Goal: Information Seeking & Learning: Stay updated

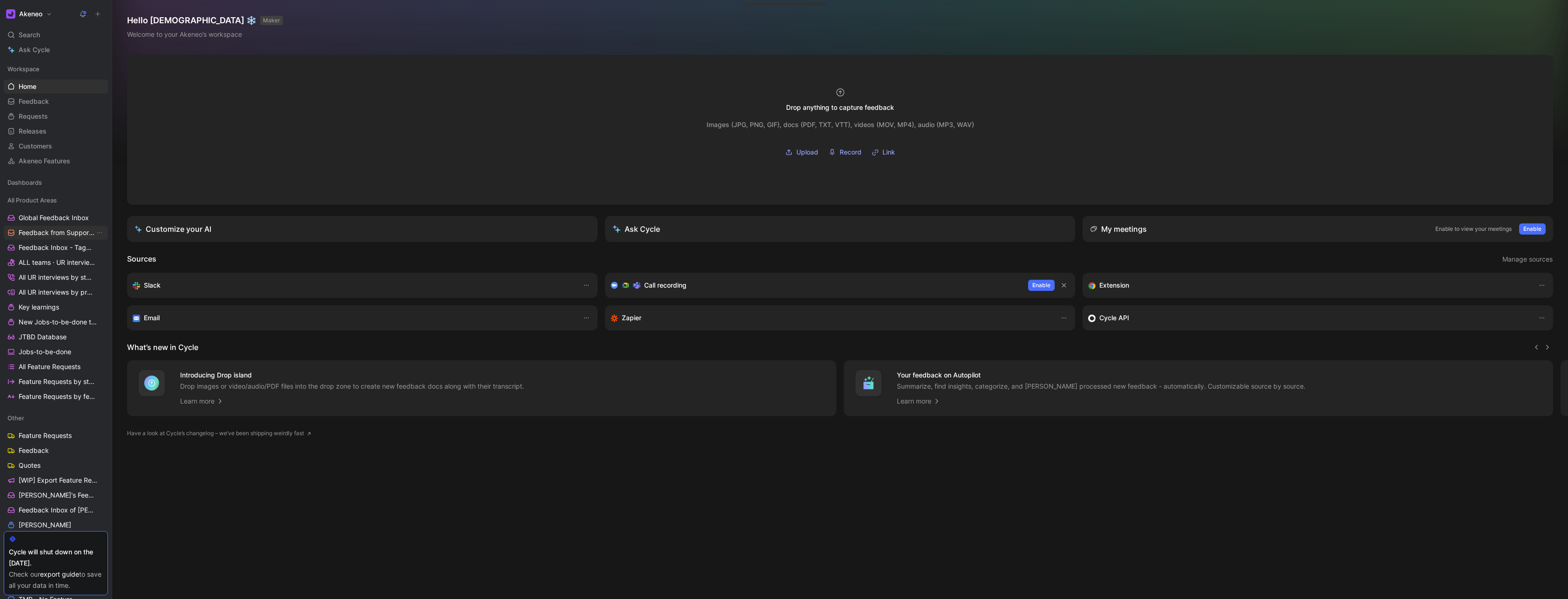
click at [72, 234] on span "Feedback from Support Team" at bounding box center [57, 233] width 76 height 9
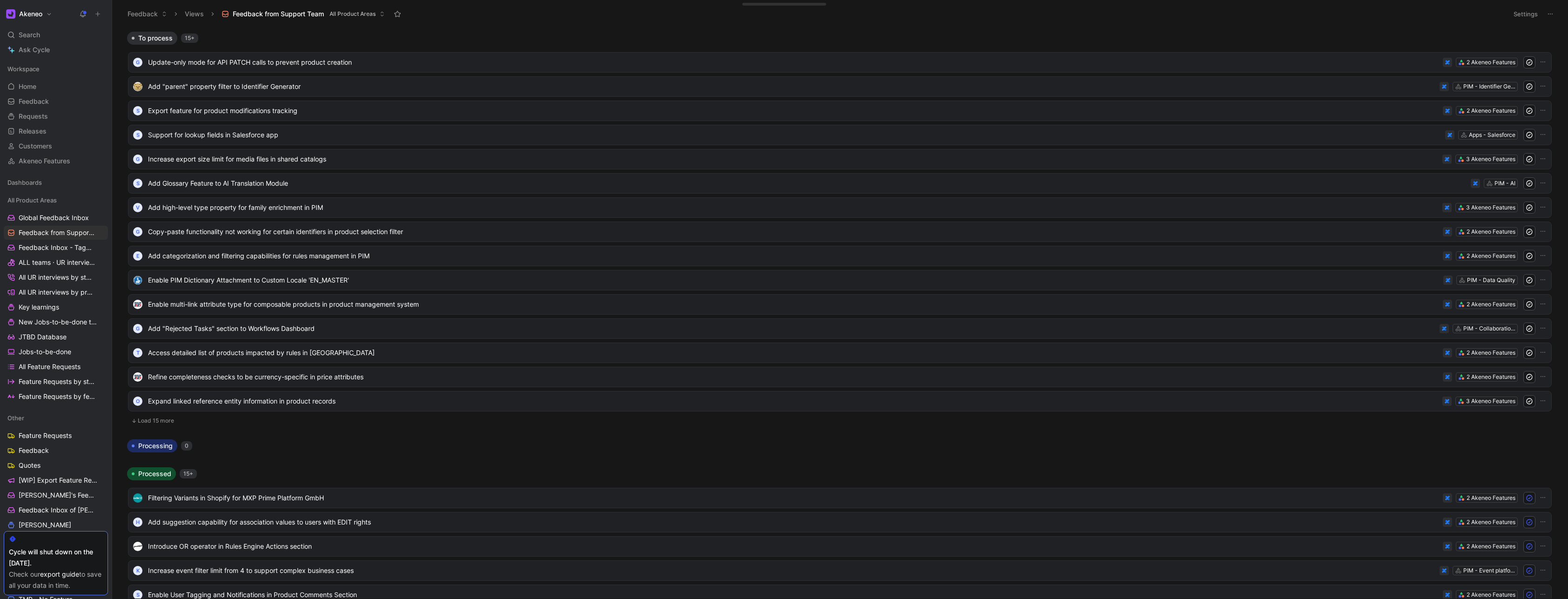
click at [161, 421] on button "Load 15 more" at bounding box center [839, 421] width 1424 height 11
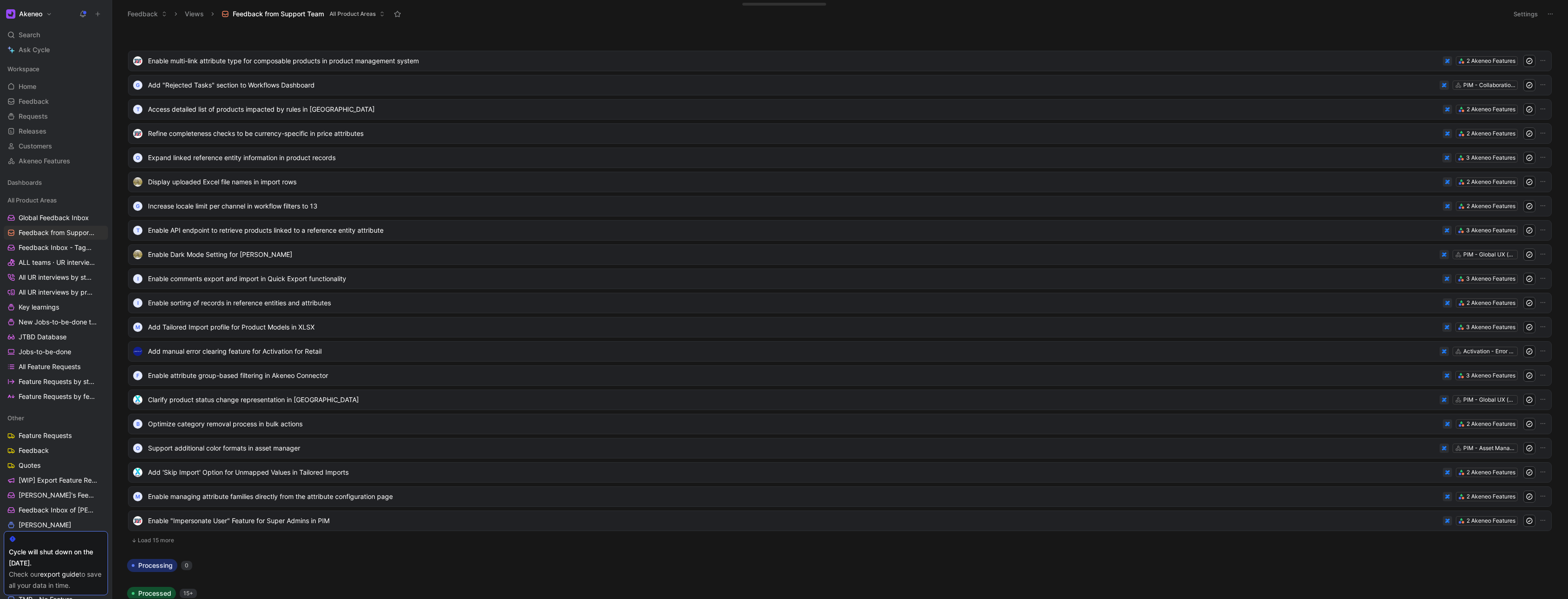
scroll to position [447, 0]
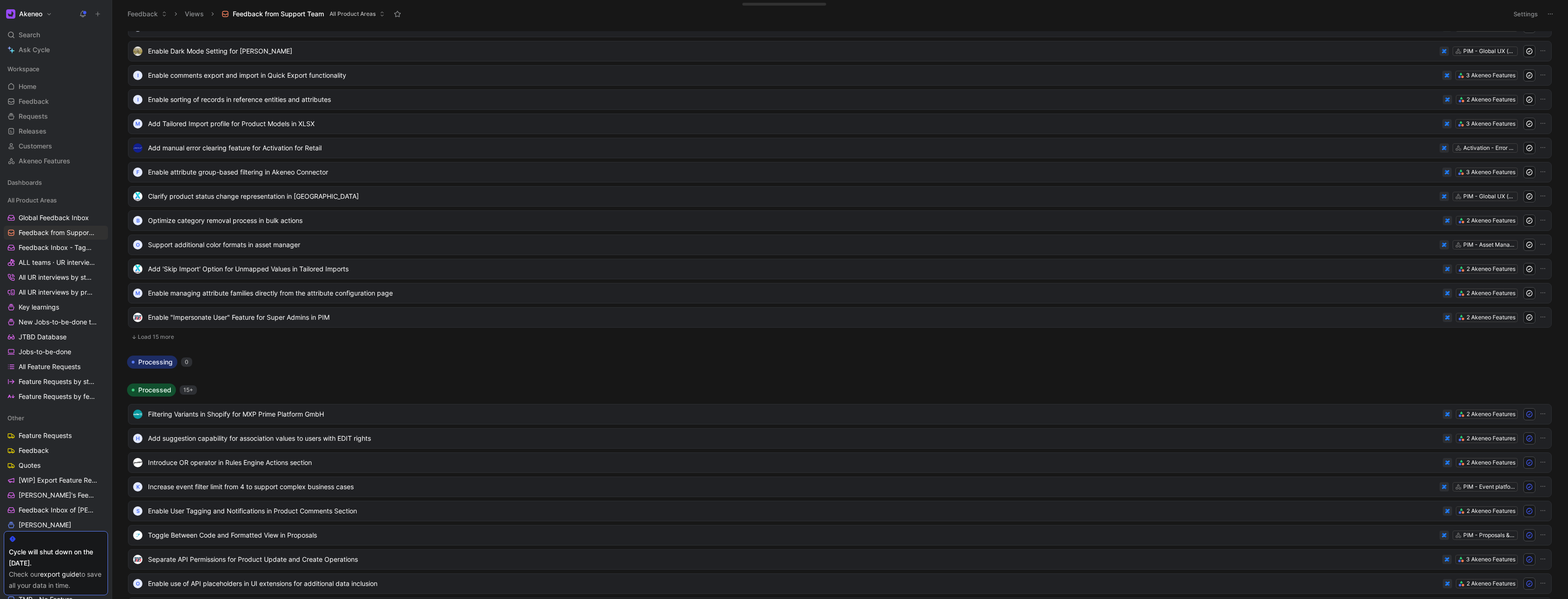
click at [153, 336] on button "Load 15 more" at bounding box center [839, 337] width 1424 height 11
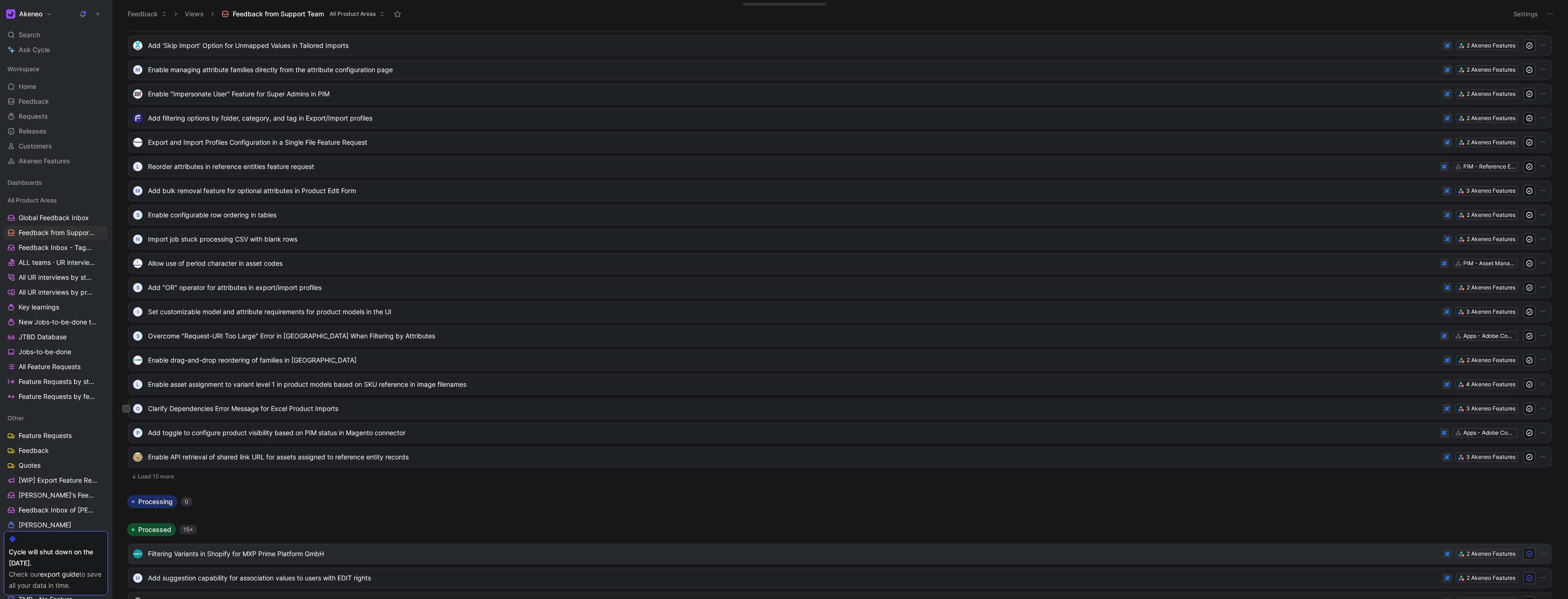
scroll to position [838, 0]
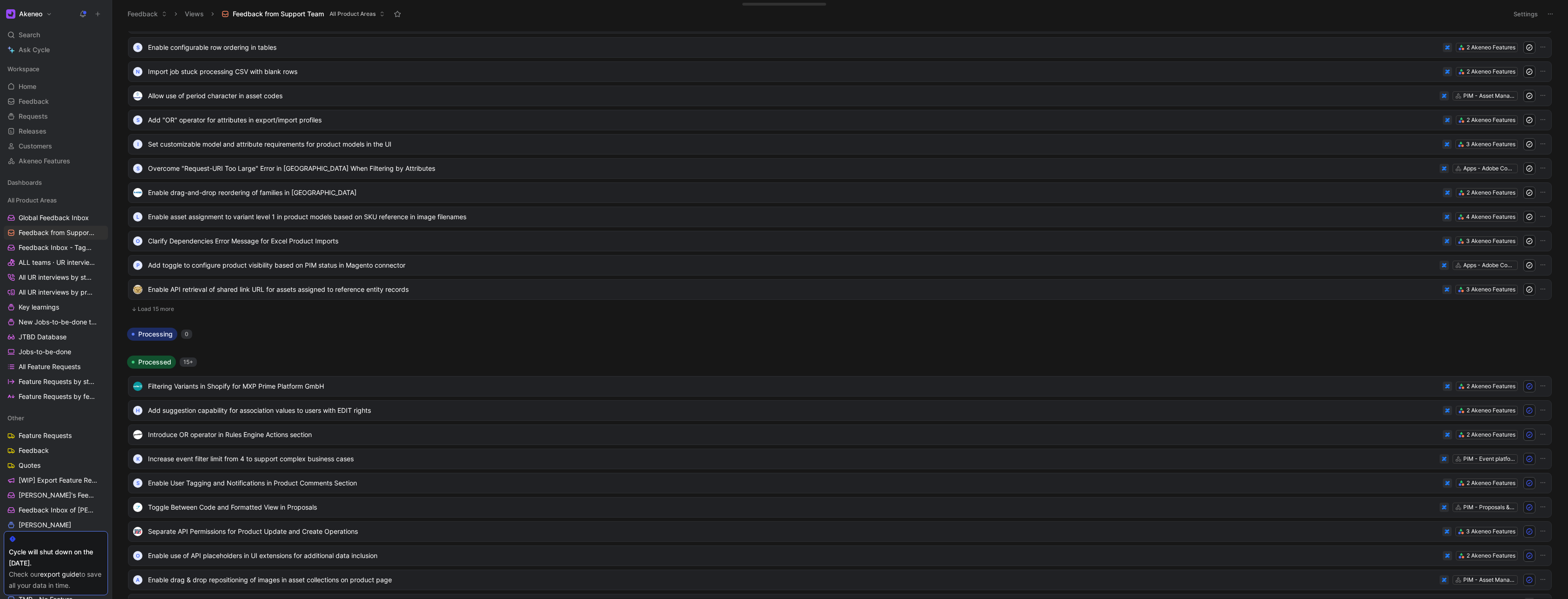
click at [163, 308] on button "Load 15 more" at bounding box center [839, 309] width 1424 height 11
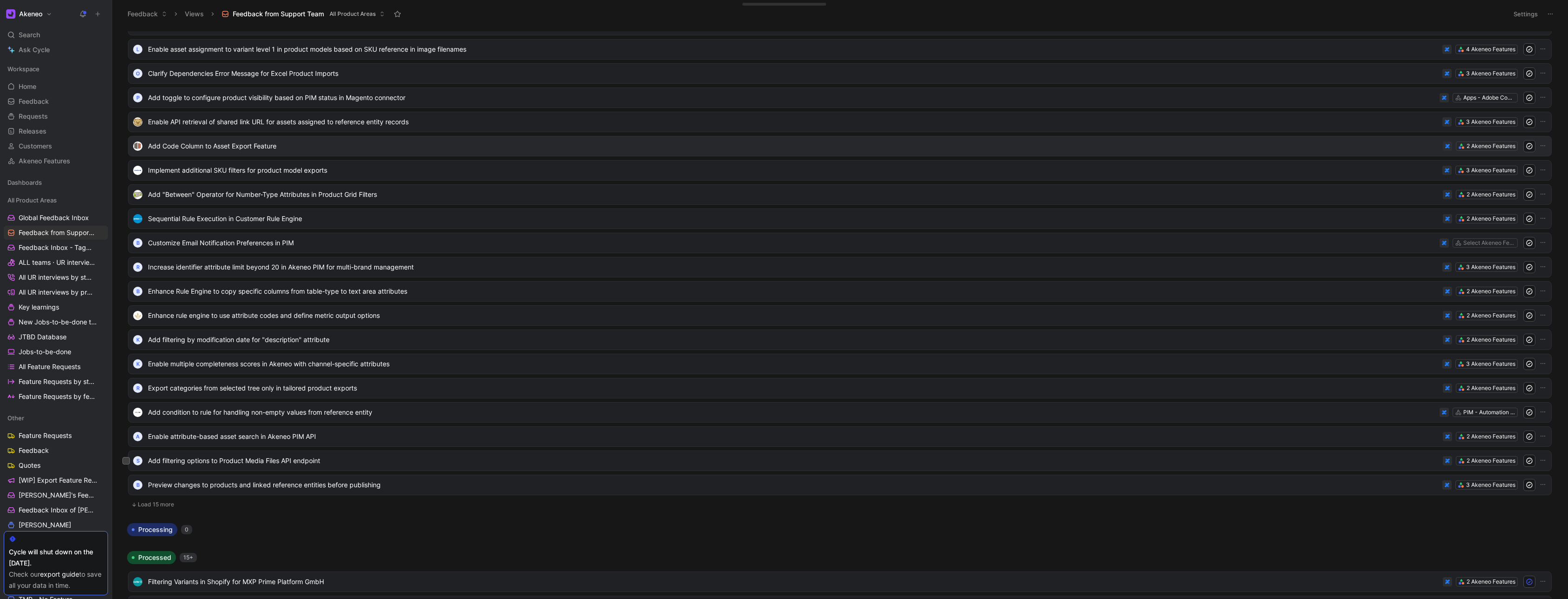
scroll to position [1173, 0]
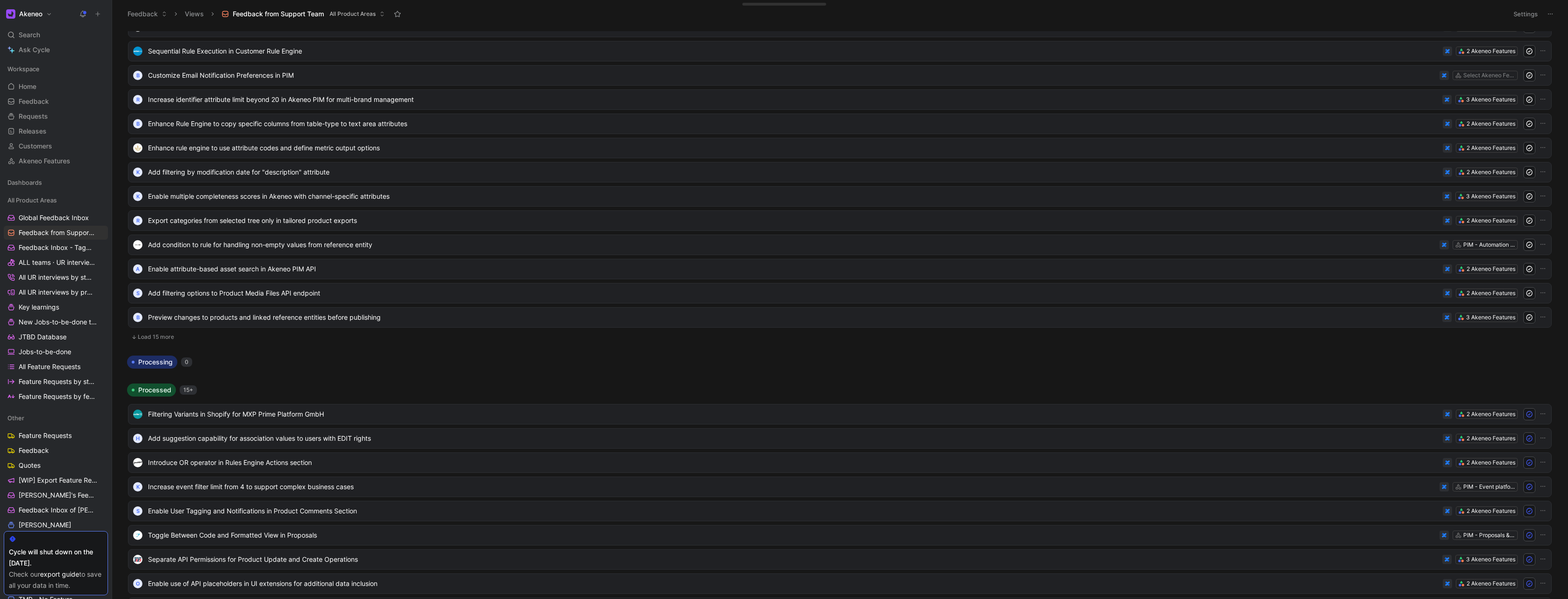
click at [163, 338] on button "Load 15 more" at bounding box center [839, 337] width 1424 height 11
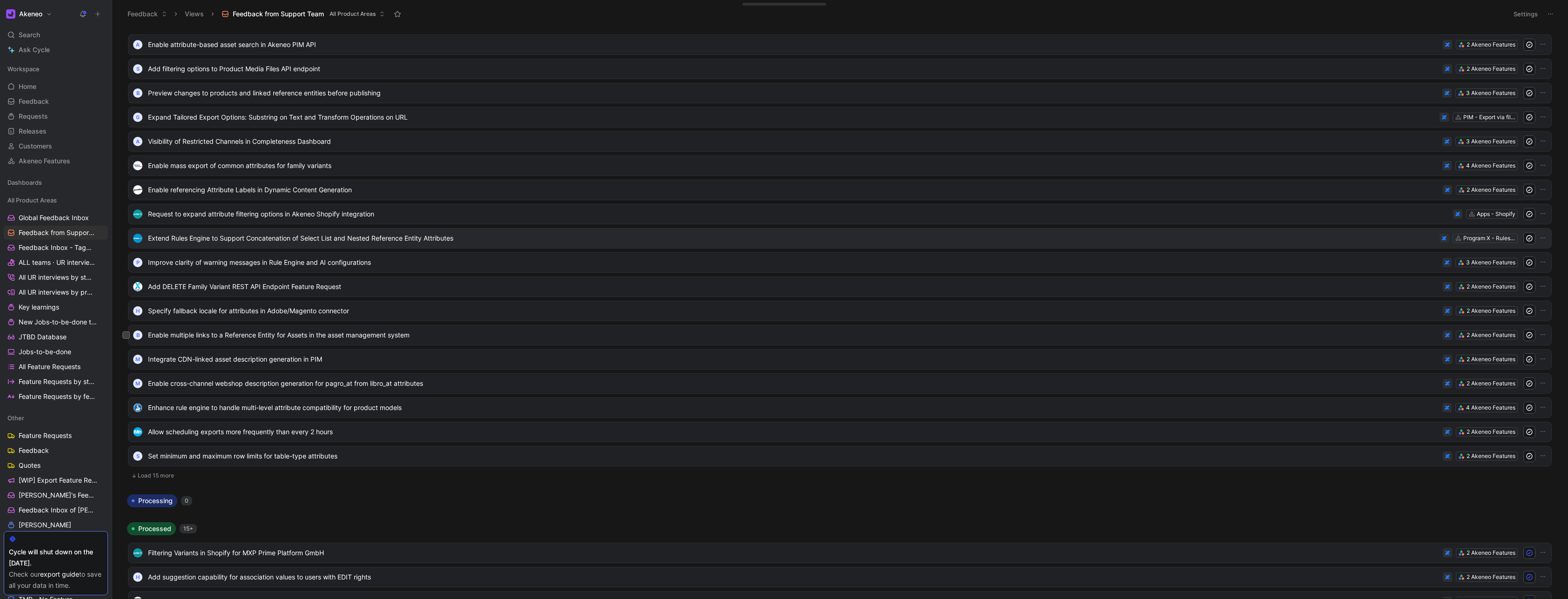
scroll to position [1564, 0]
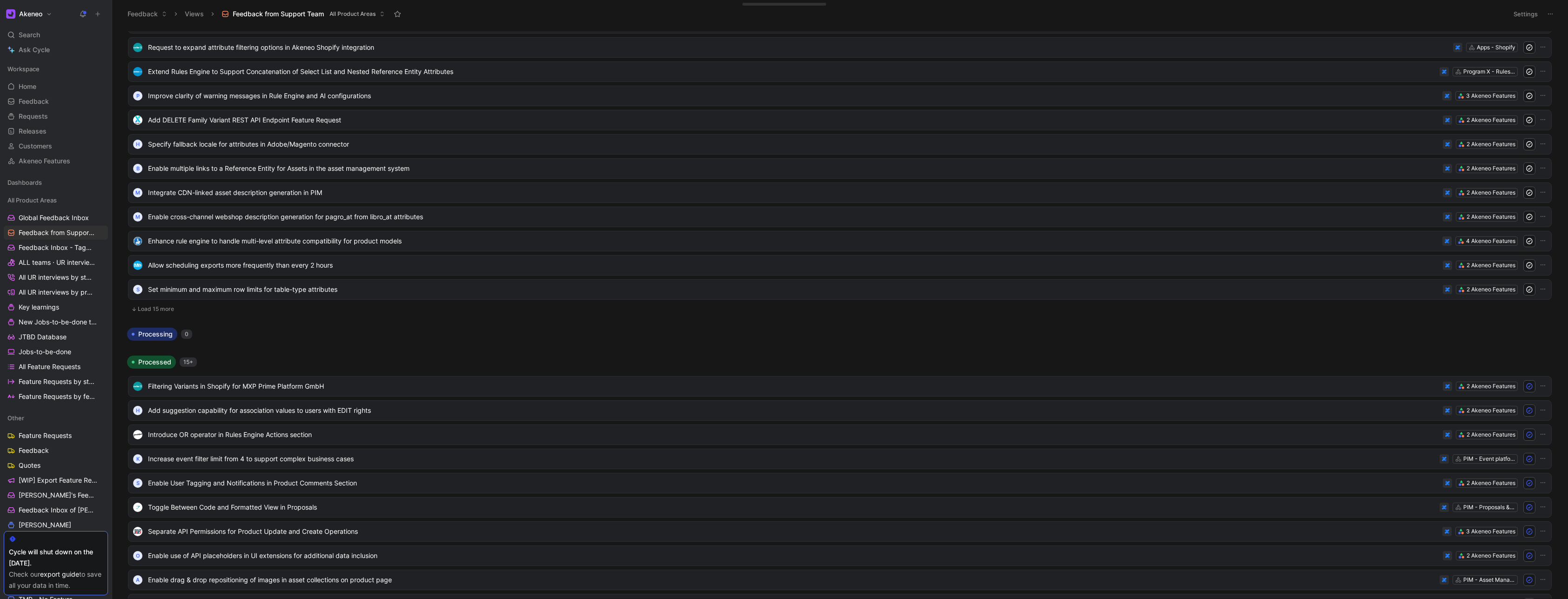
click at [169, 312] on button "Load 15 more" at bounding box center [839, 309] width 1424 height 11
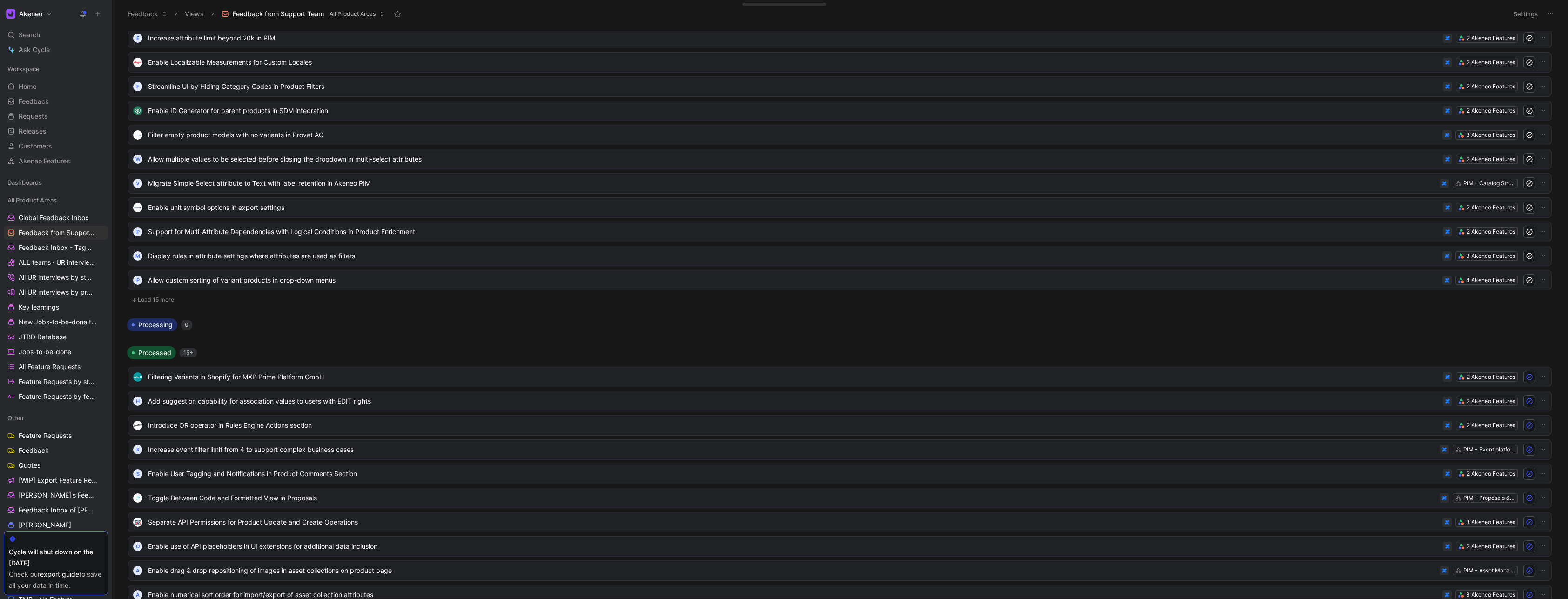
scroll to position [1955, 0]
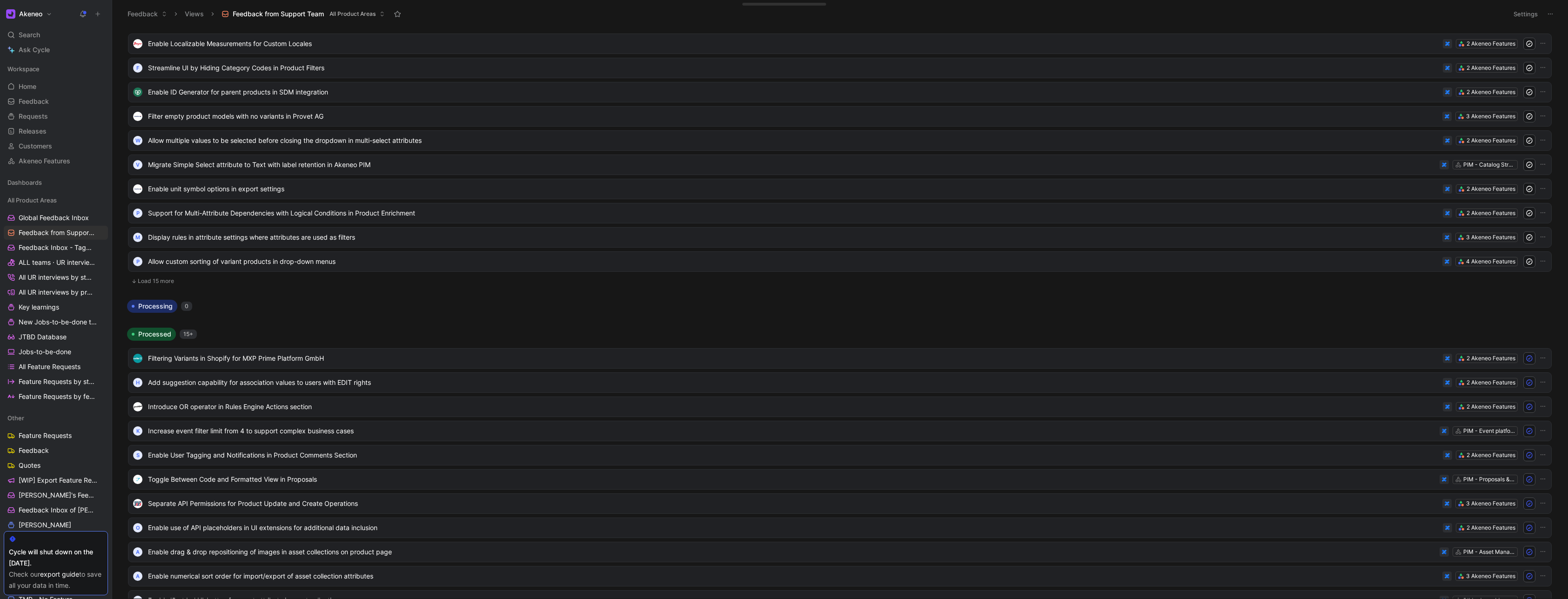
click at [166, 284] on button "Load 15 more" at bounding box center [839, 281] width 1424 height 11
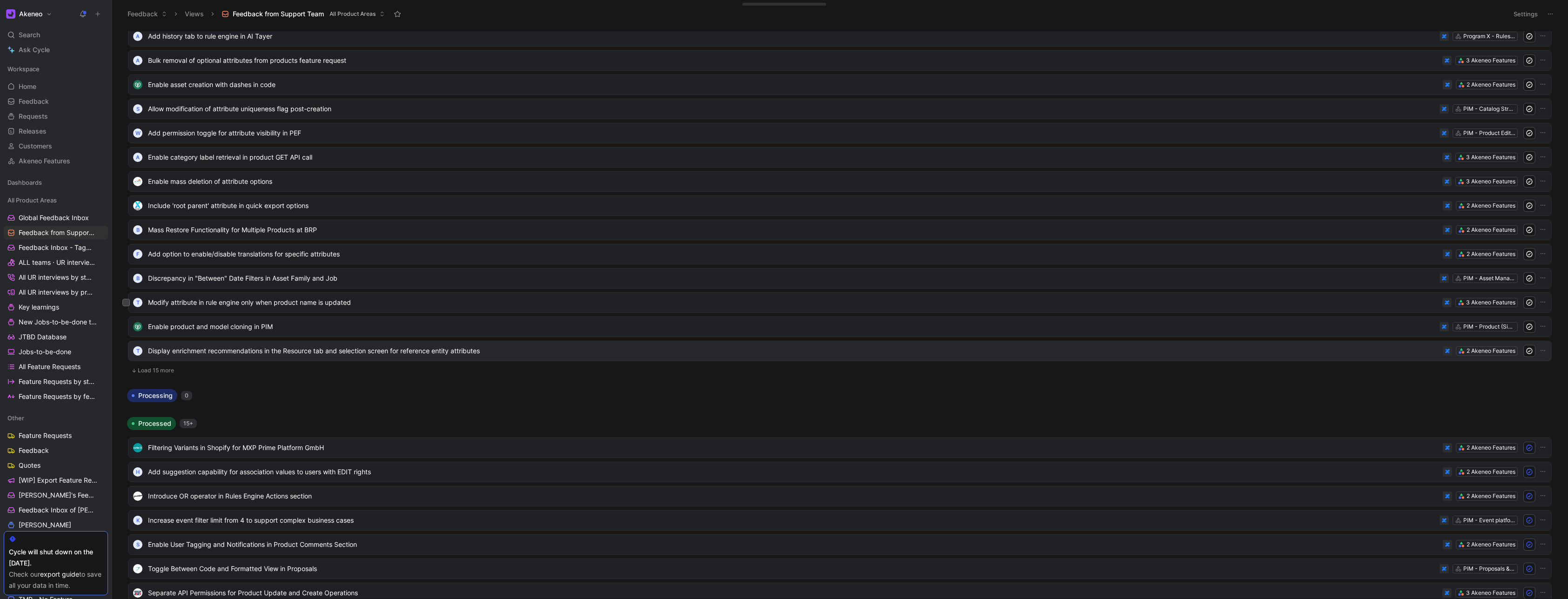
scroll to position [2234, 0]
click at [160, 364] on button "Load 15 more" at bounding box center [839, 365] width 1424 height 11
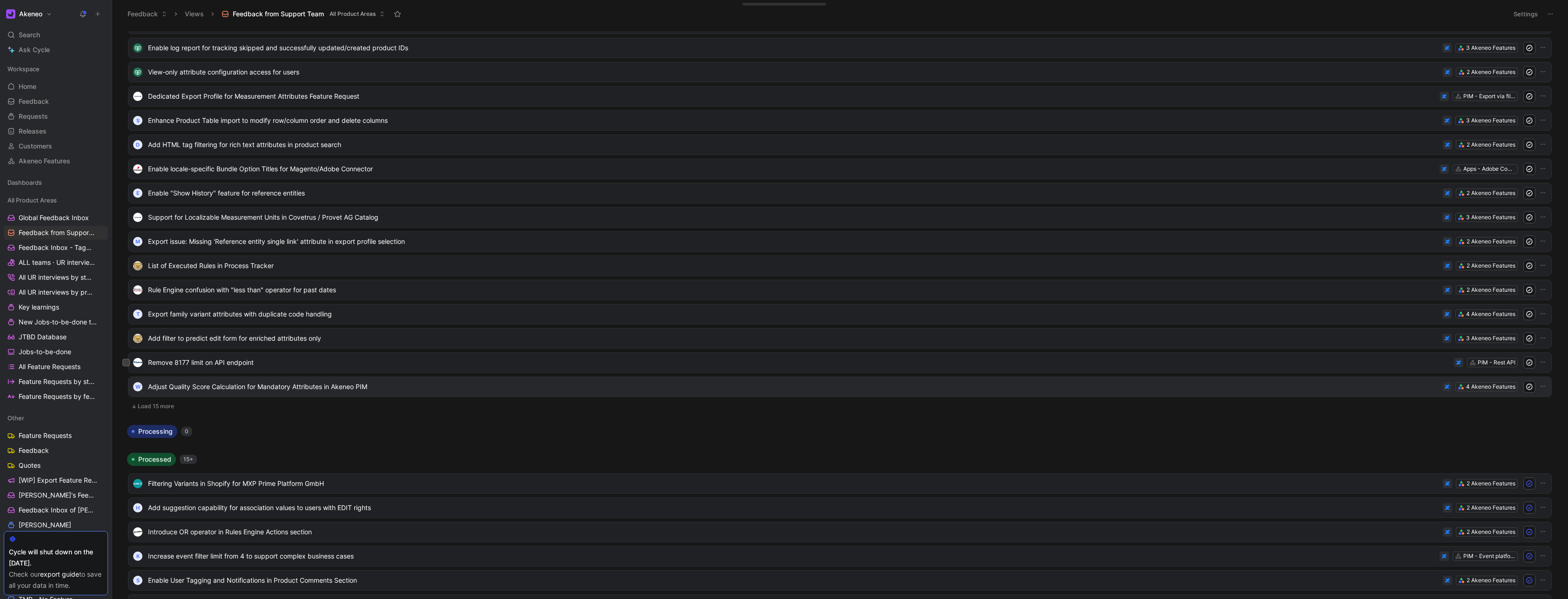
scroll to position [2569, 0]
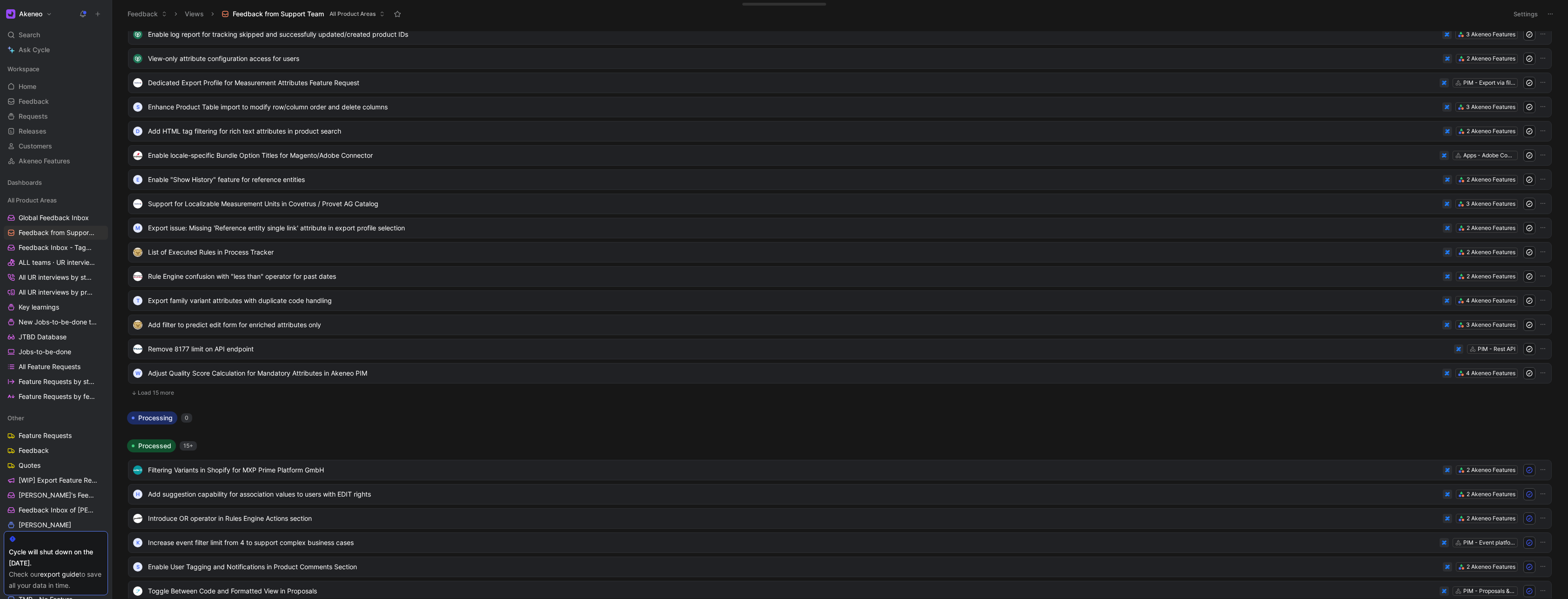
click at [155, 394] on button "Load 15 more" at bounding box center [839, 393] width 1424 height 11
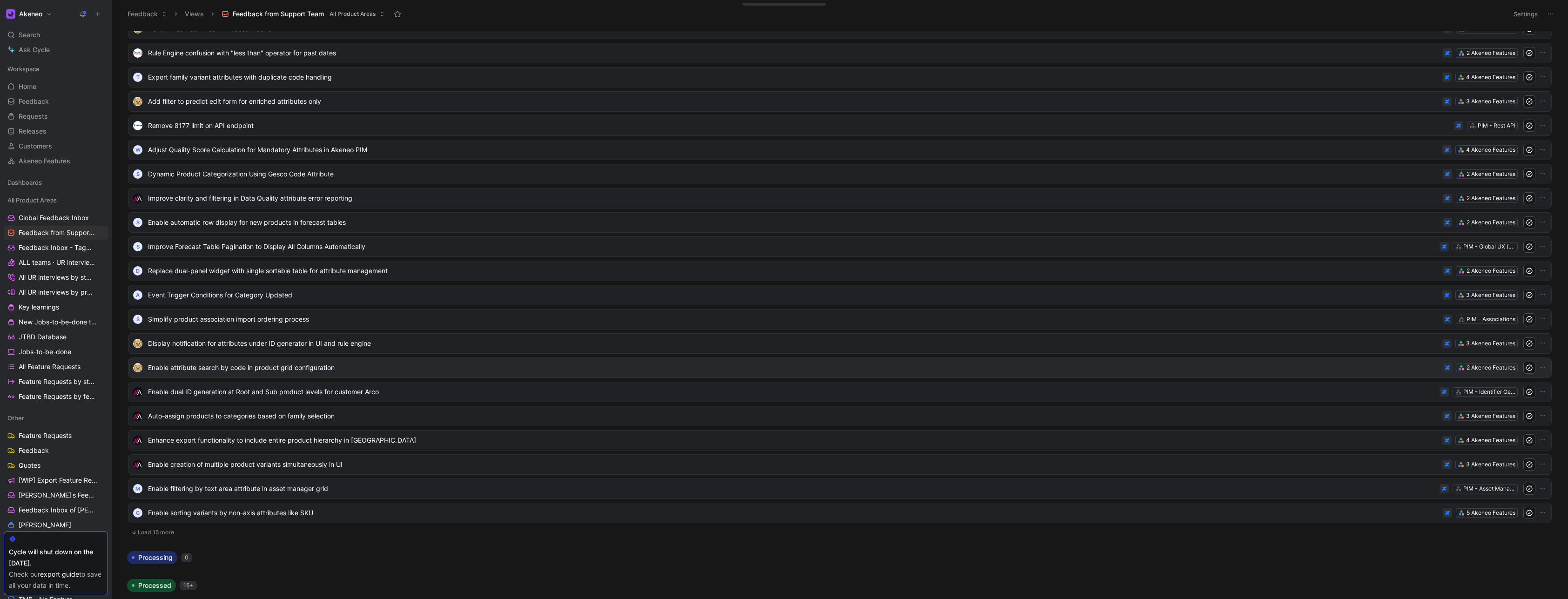
scroll to position [2904, 0]
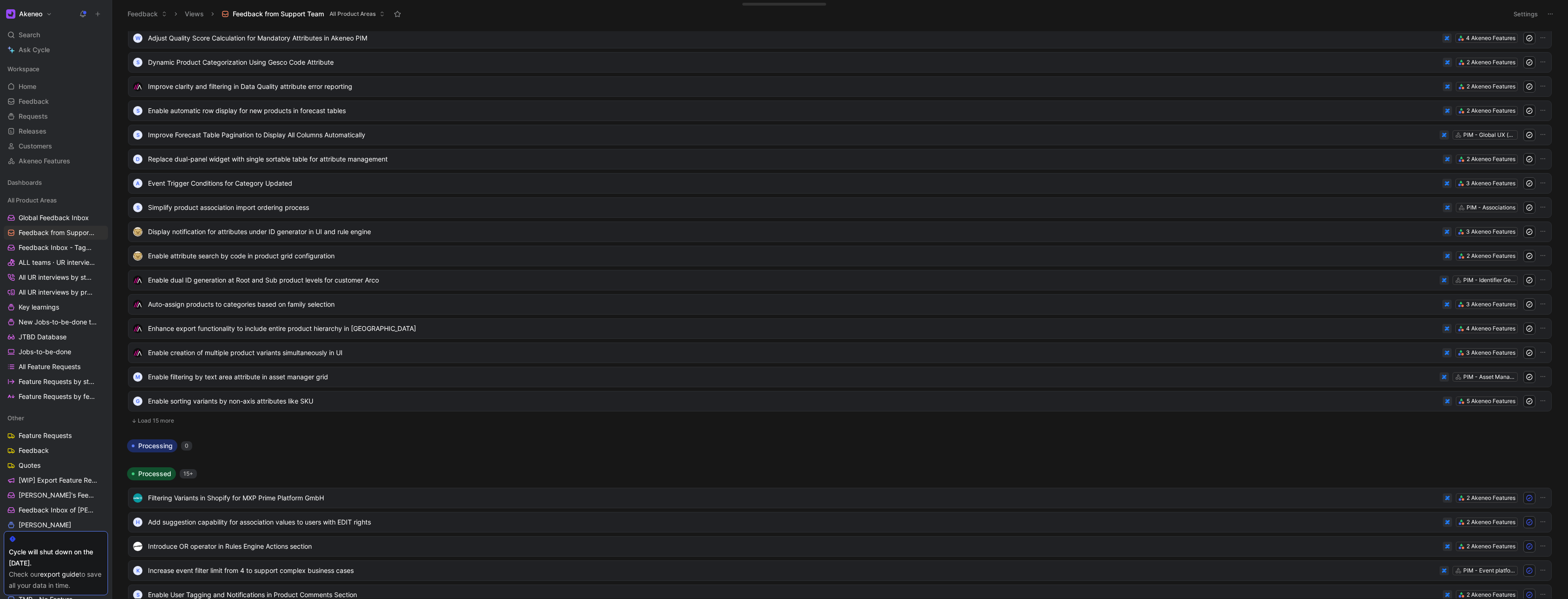
click at [162, 422] on button "Load 15 more" at bounding box center [839, 421] width 1424 height 11
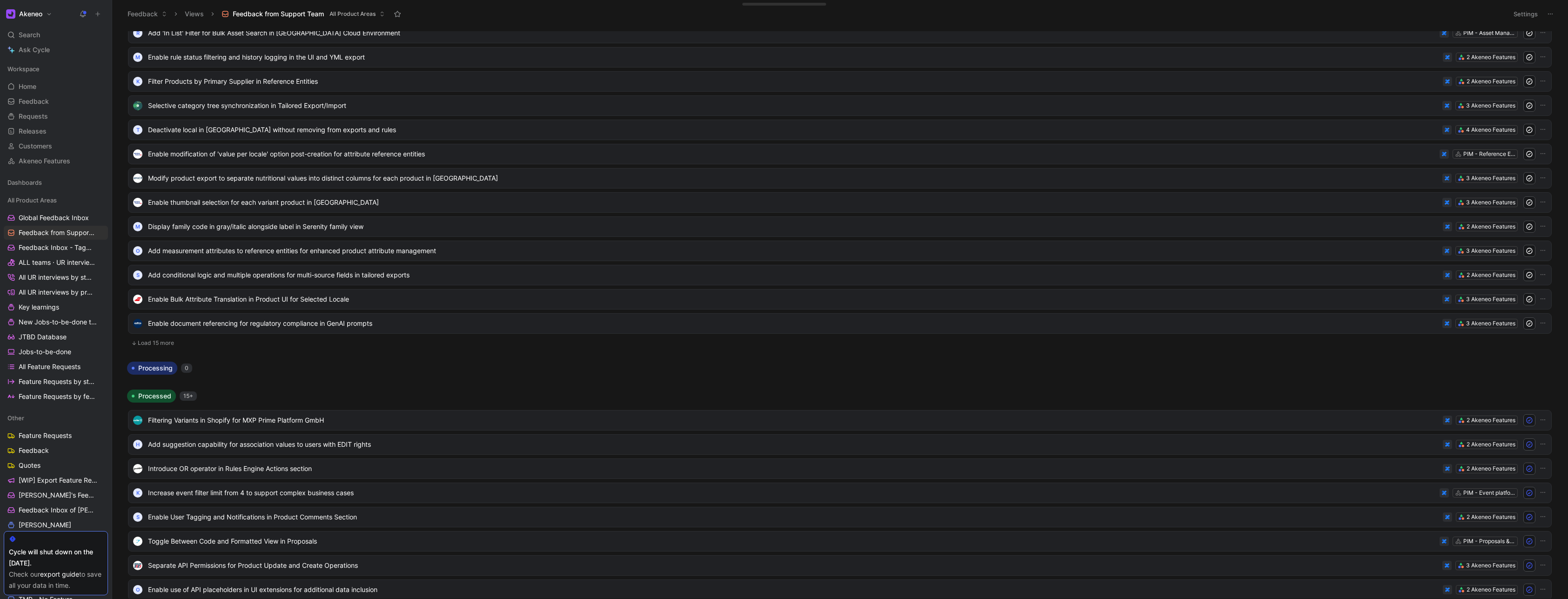
scroll to position [3351, 0]
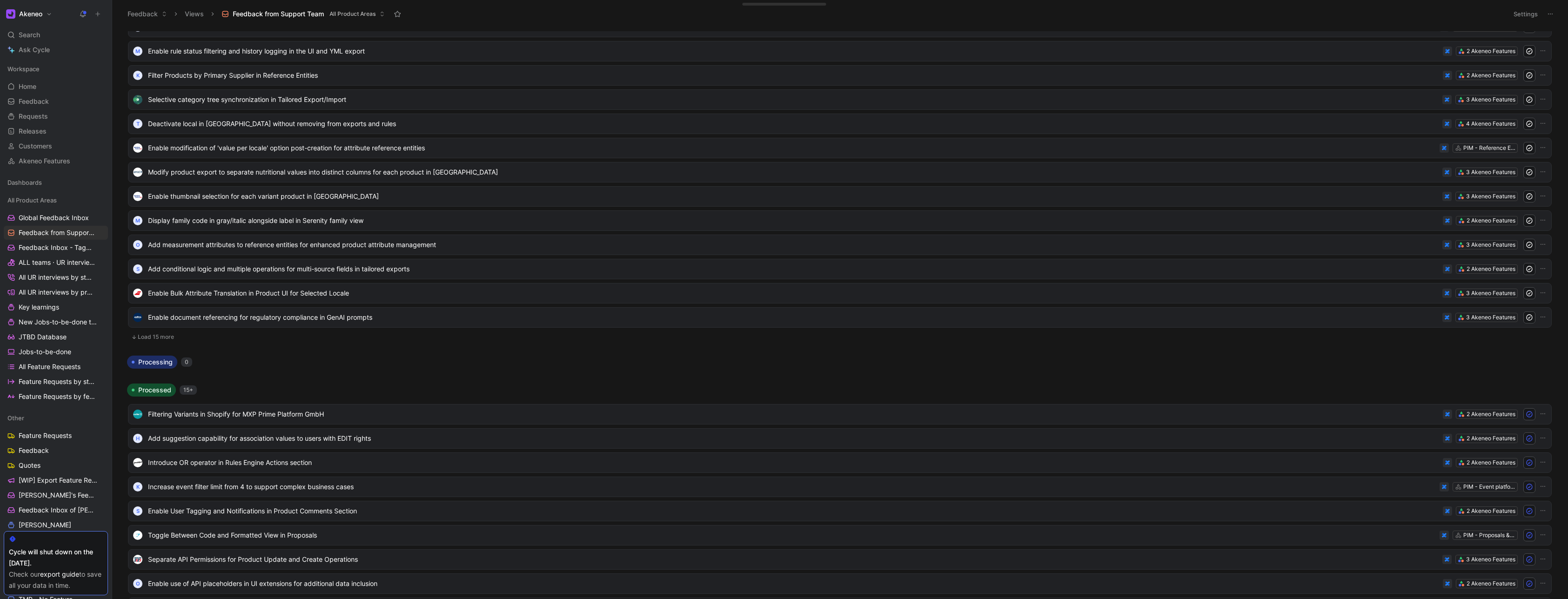
click at [155, 340] on button "Load 15 more" at bounding box center [839, 337] width 1424 height 11
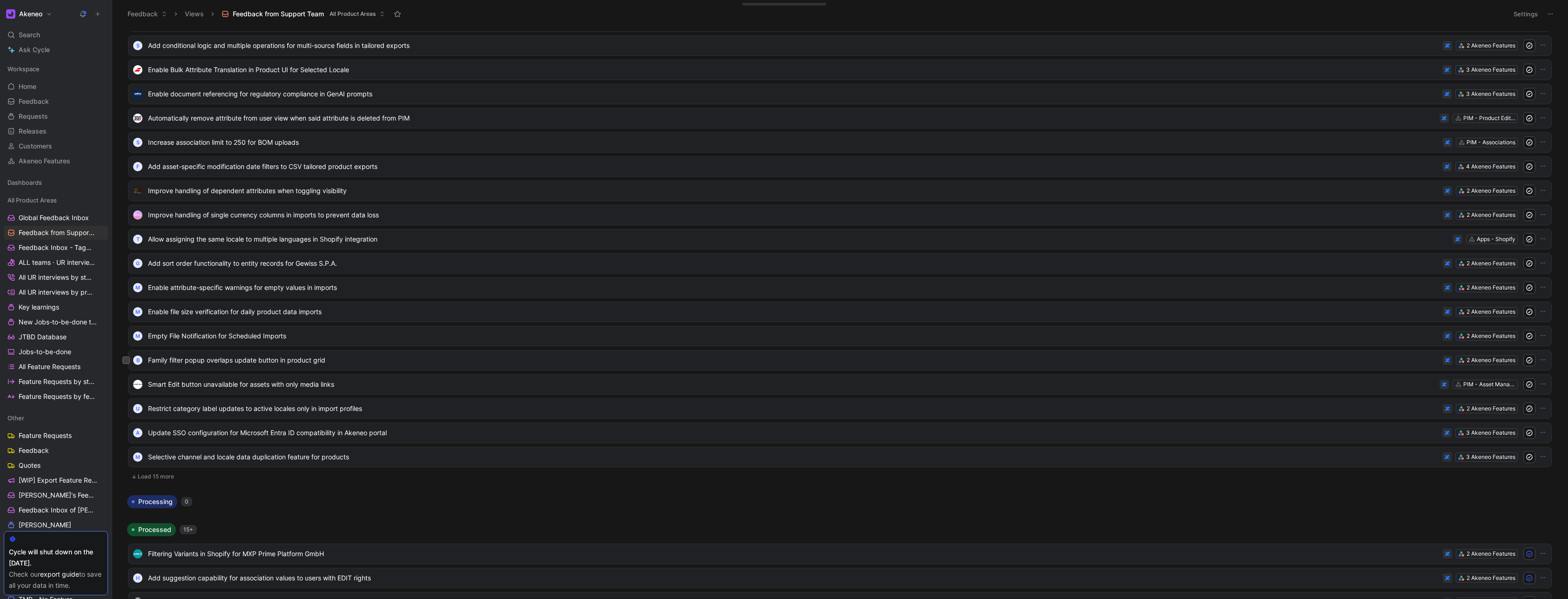
scroll to position [3743, 0]
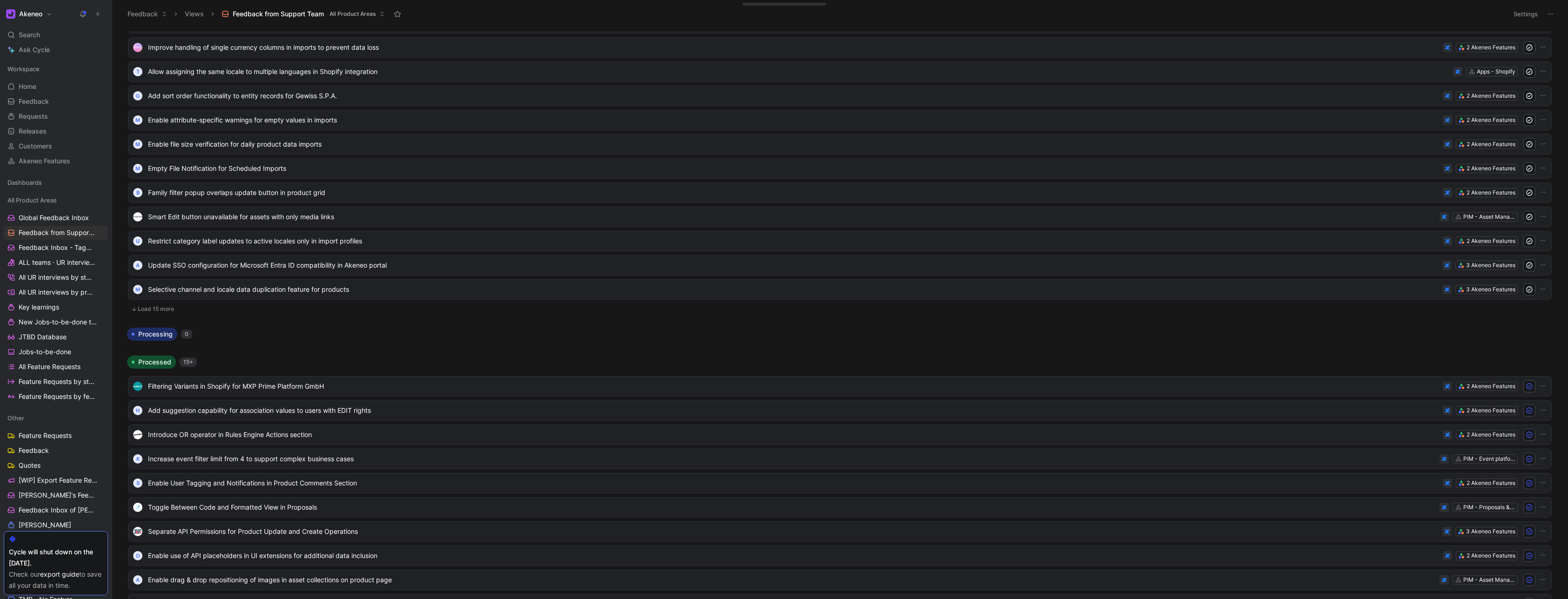
click at [165, 312] on button "Load 15 more" at bounding box center [839, 309] width 1424 height 11
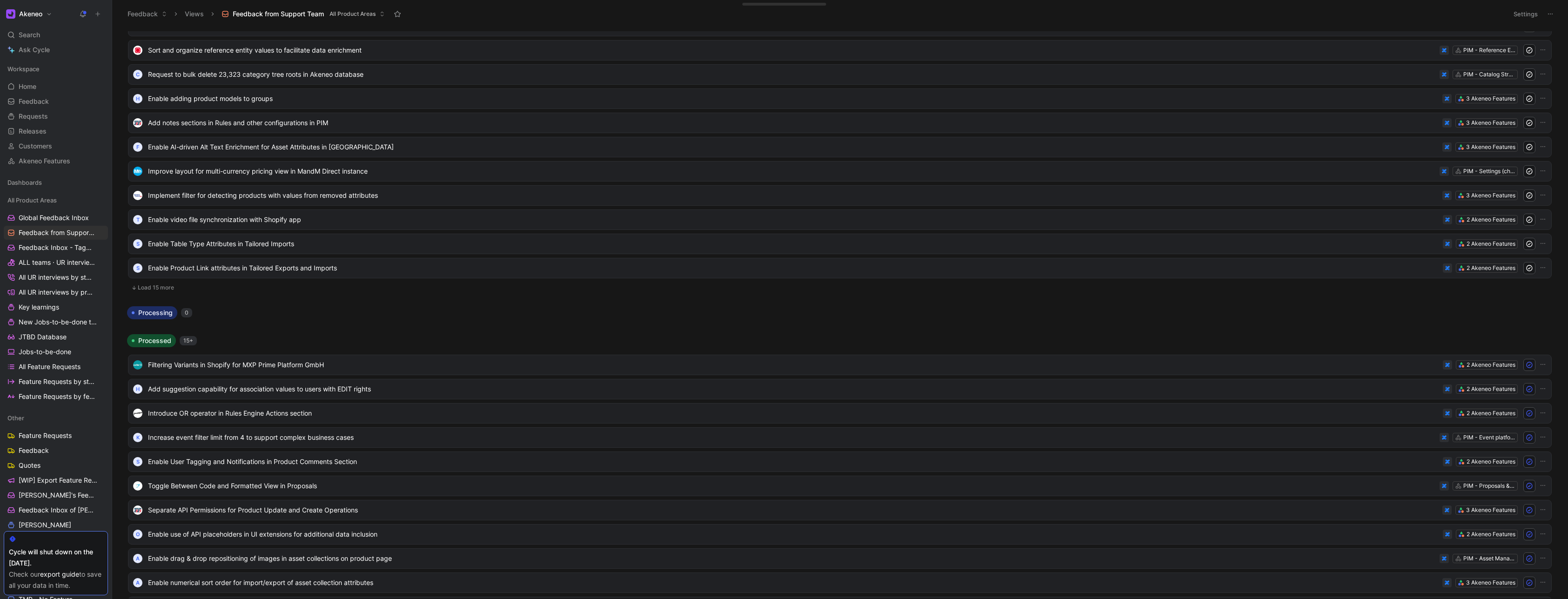
scroll to position [4133, 0]
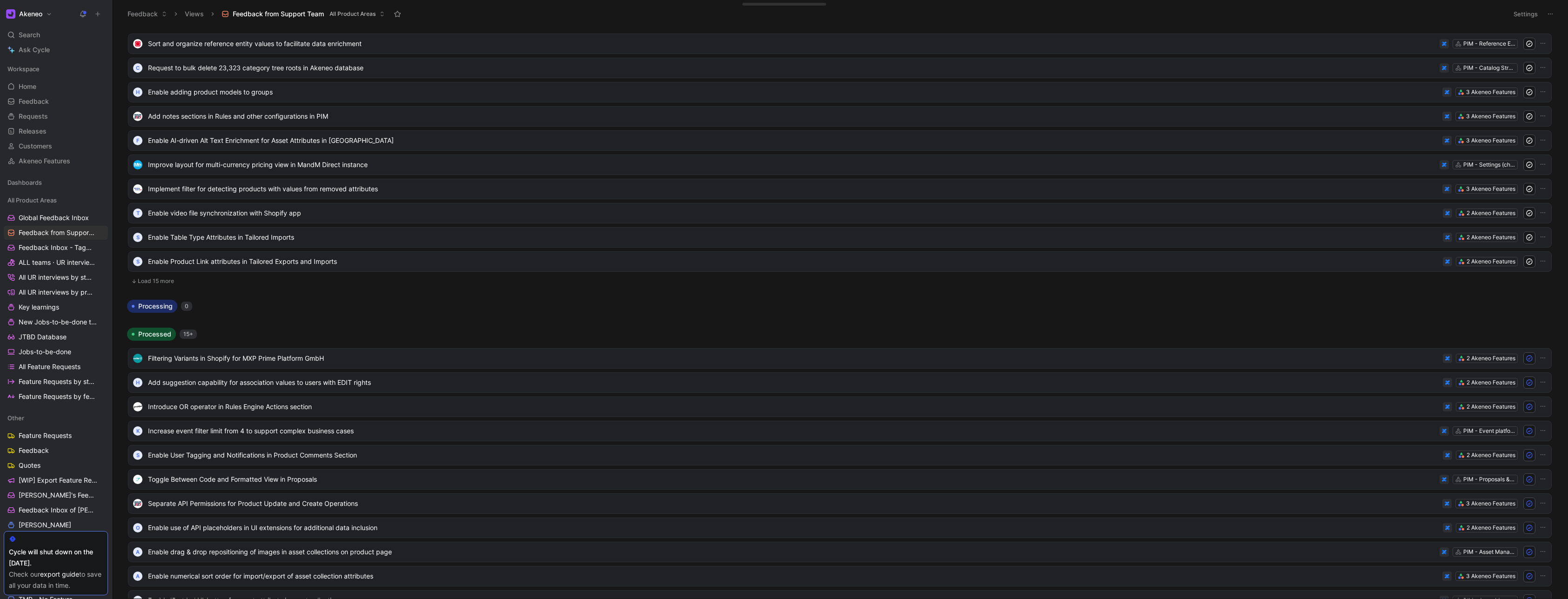
click at [162, 281] on button "Load 15 more" at bounding box center [839, 281] width 1424 height 11
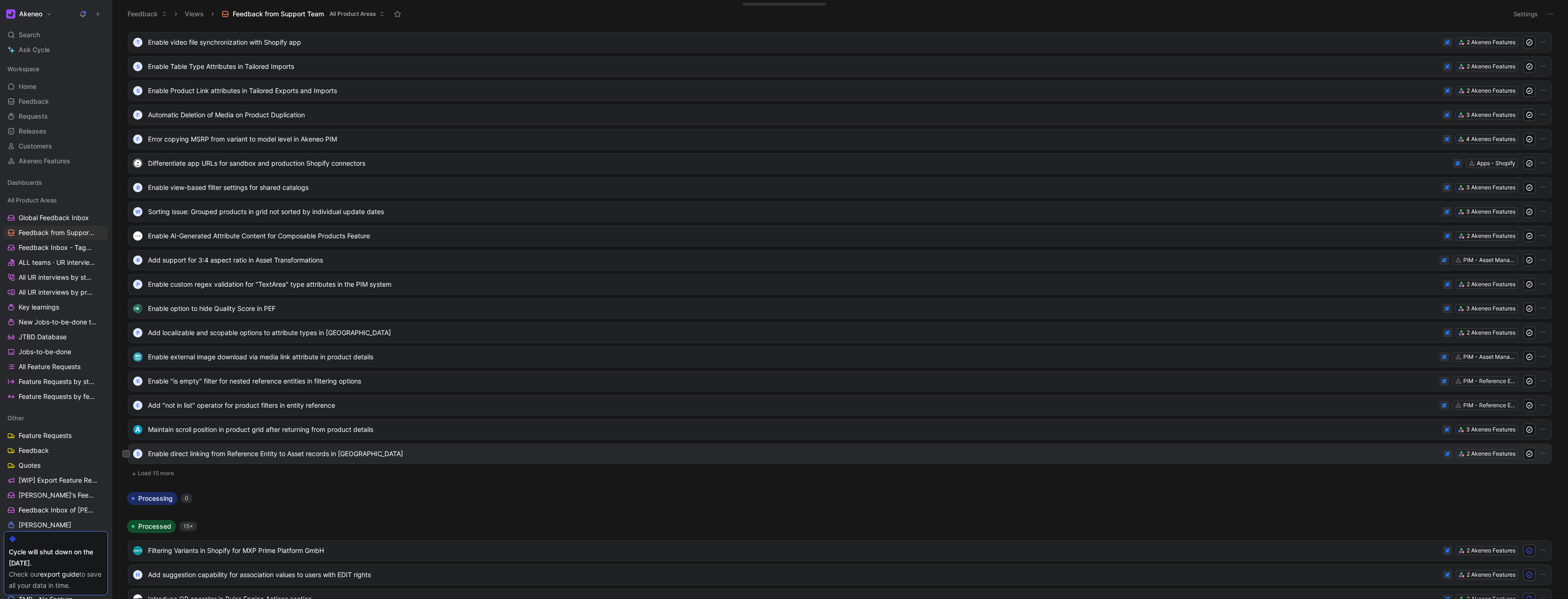
scroll to position [4468, 0]
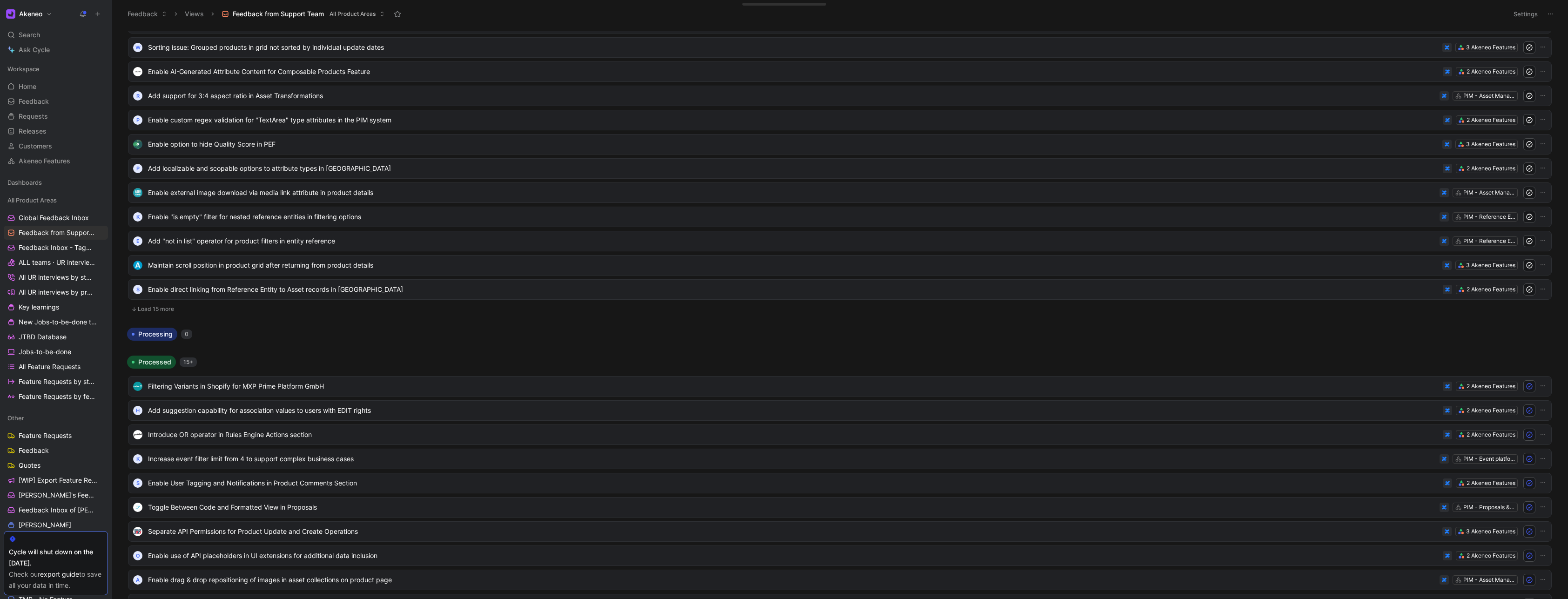
click at [164, 309] on button "Load 15 more" at bounding box center [839, 309] width 1424 height 11
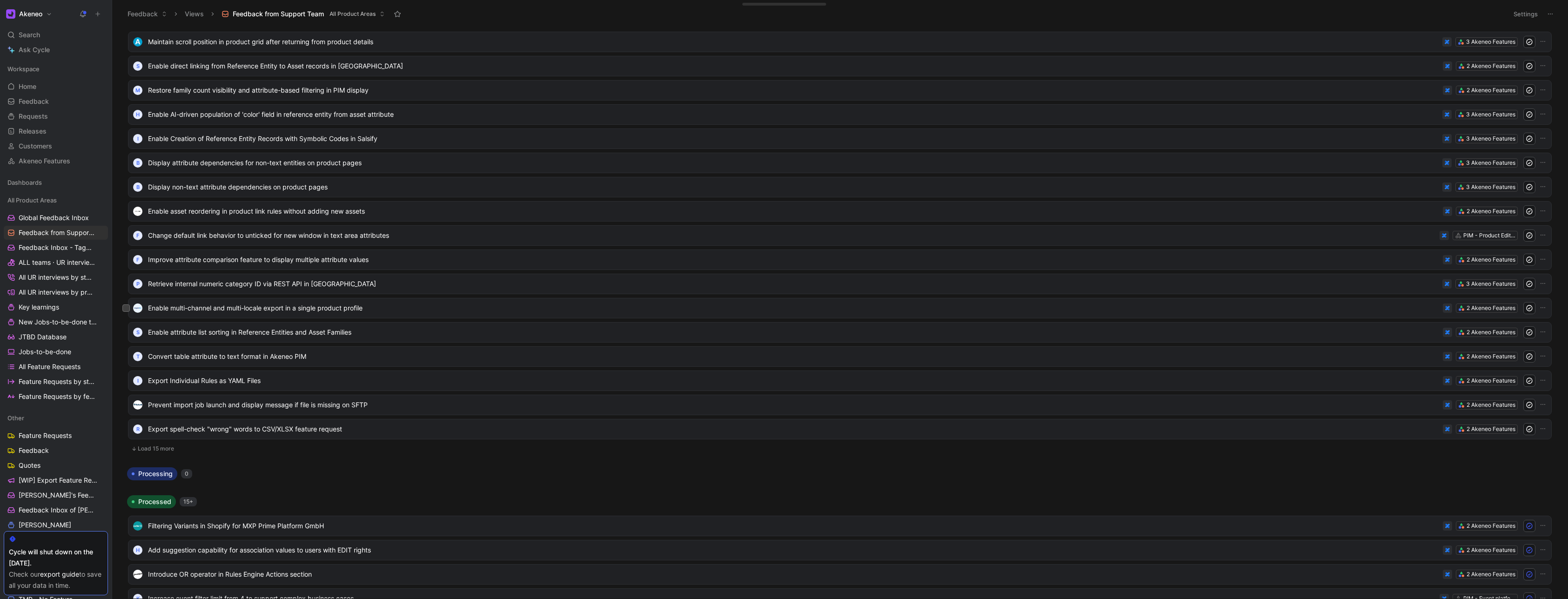
scroll to position [4860, 0]
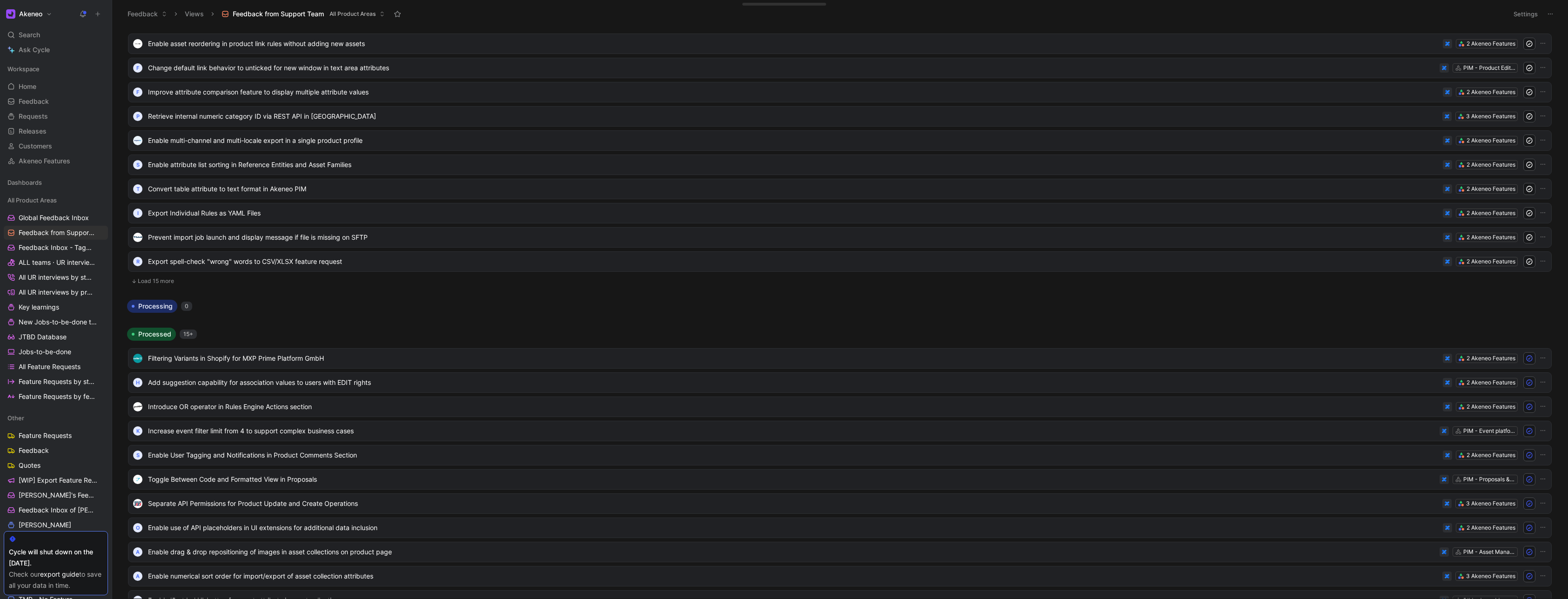
click at [167, 284] on button "Load 15 more" at bounding box center [839, 281] width 1424 height 11
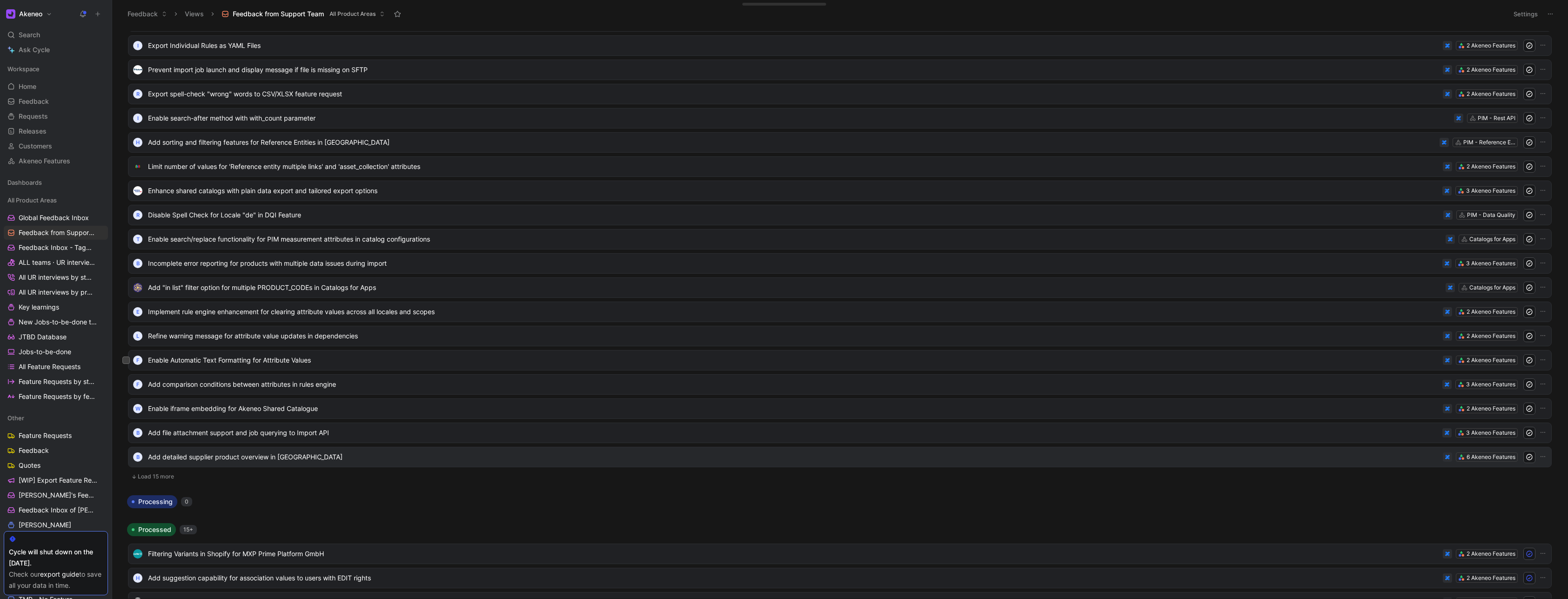
scroll to position [5138, 0]
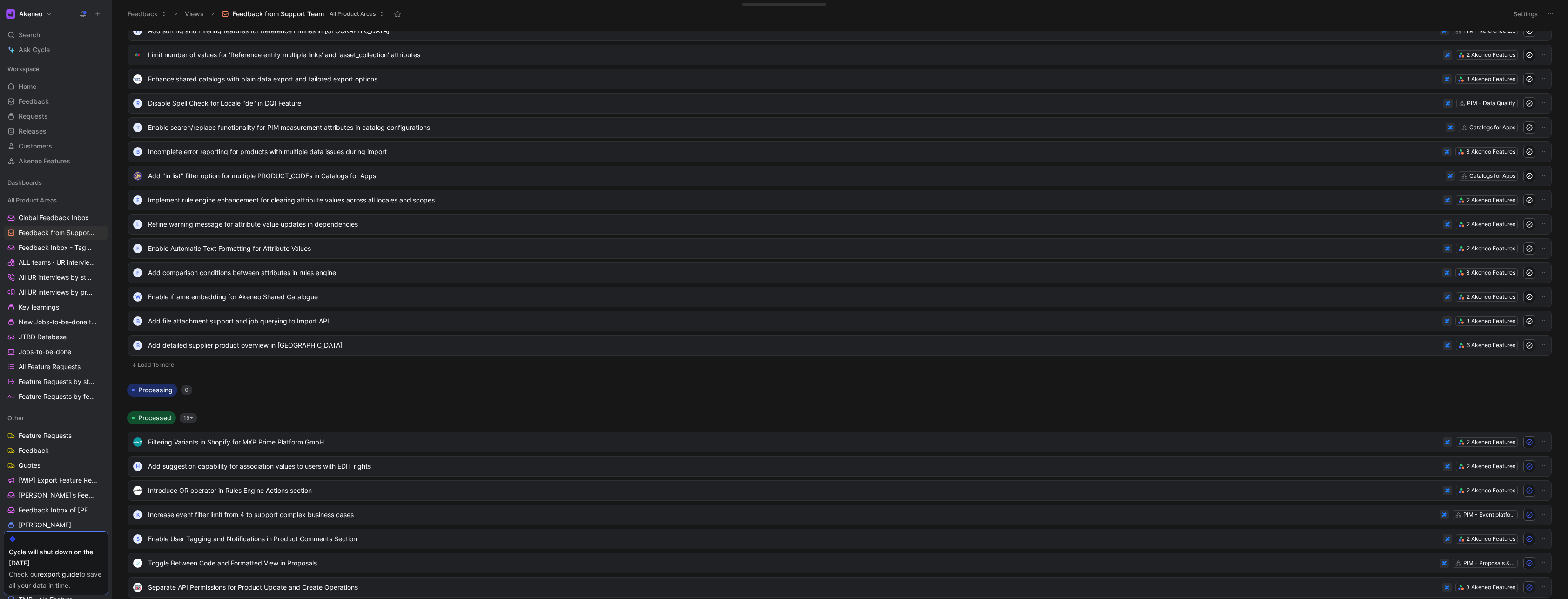
click at [167, 367] on button "Load 15 more" at bounding box center [839, 365] width 1424 height 11
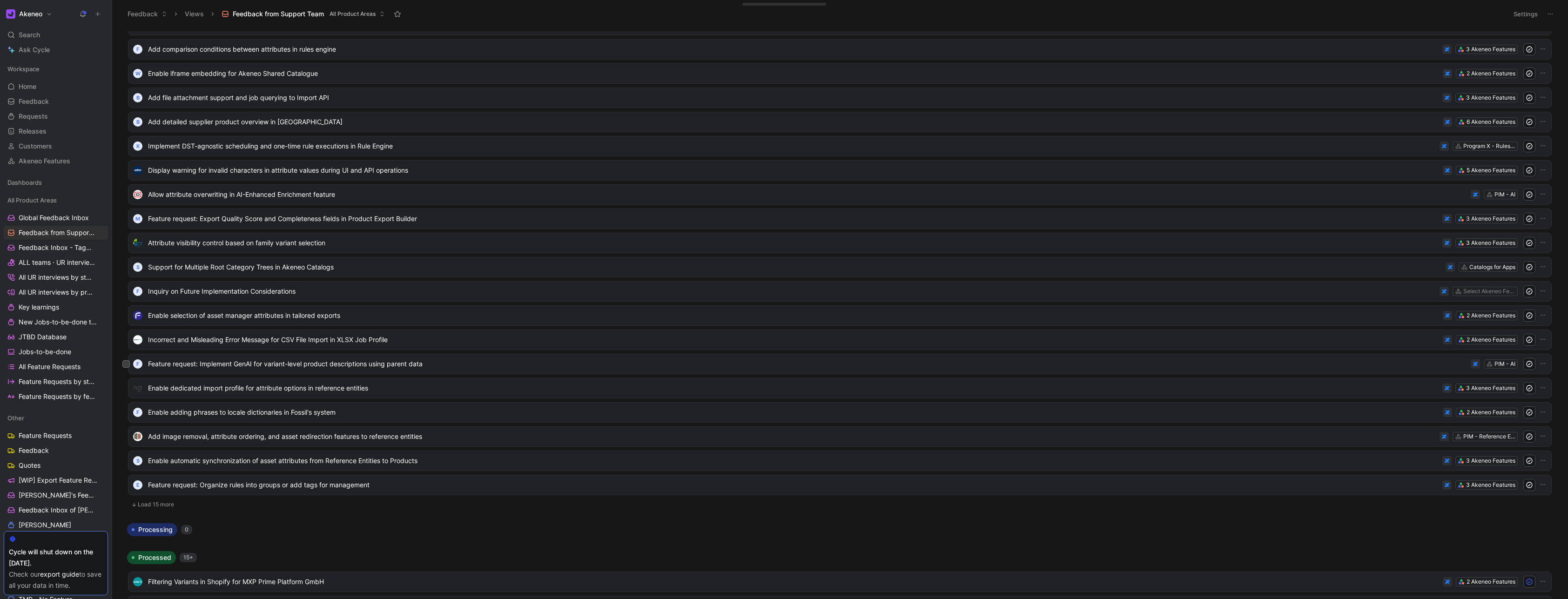
scroll to position [5530, 0]
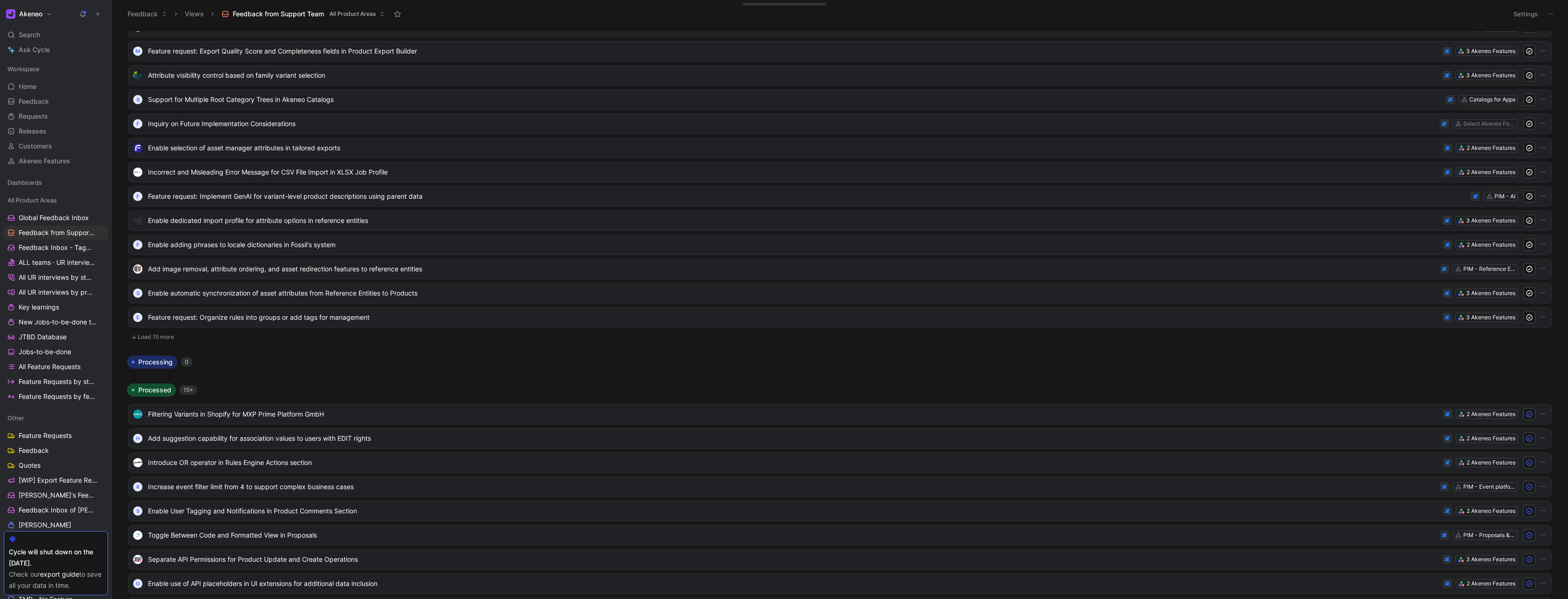
click at [163, 340] on button "Load 15 more" at bounding box center [839, 337] width 1424 height 11
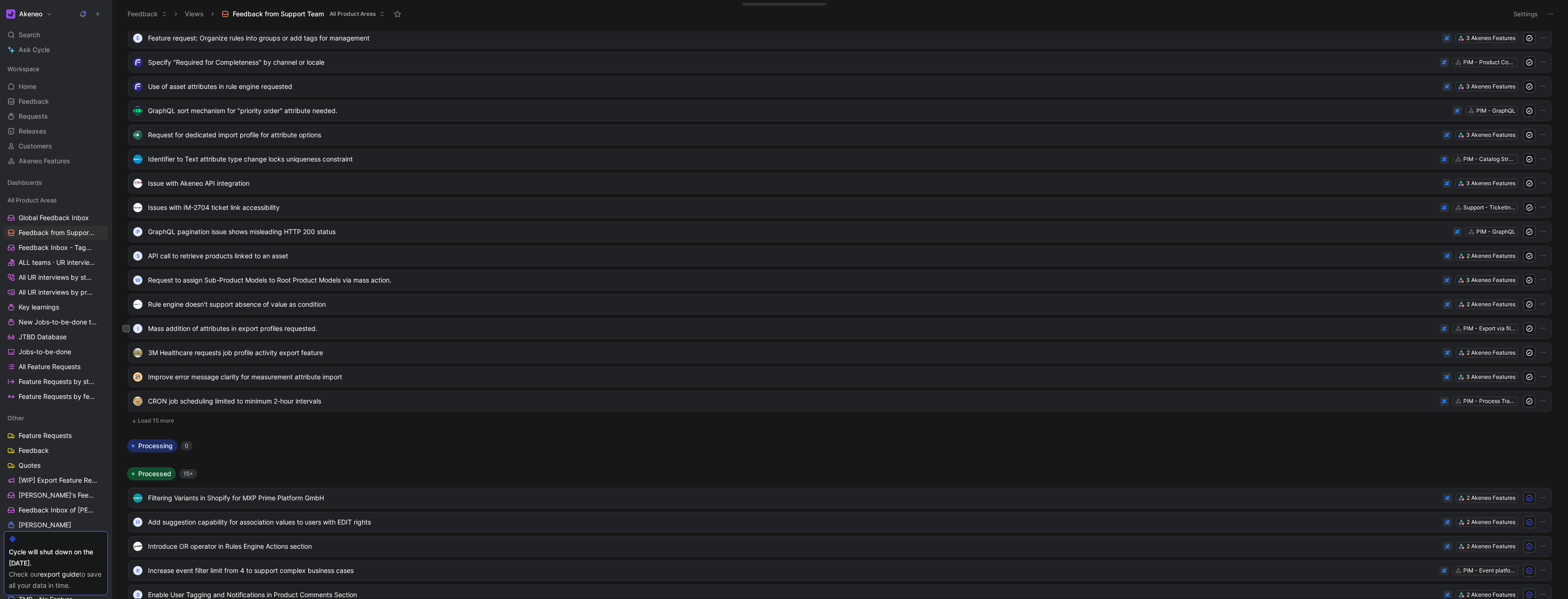
scroll to position [5865, 0]
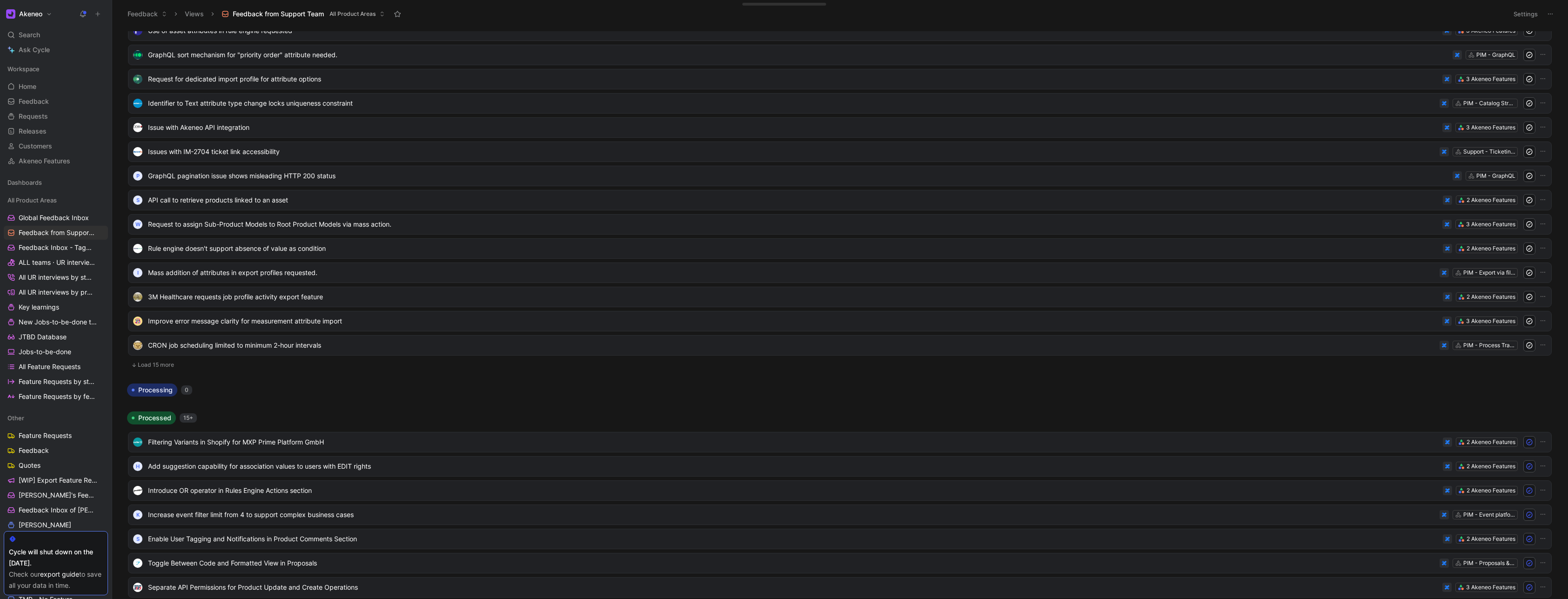
click at [163, 362] on button "Load 15 more" at bounding box center [839, 365] width 1424 height 11
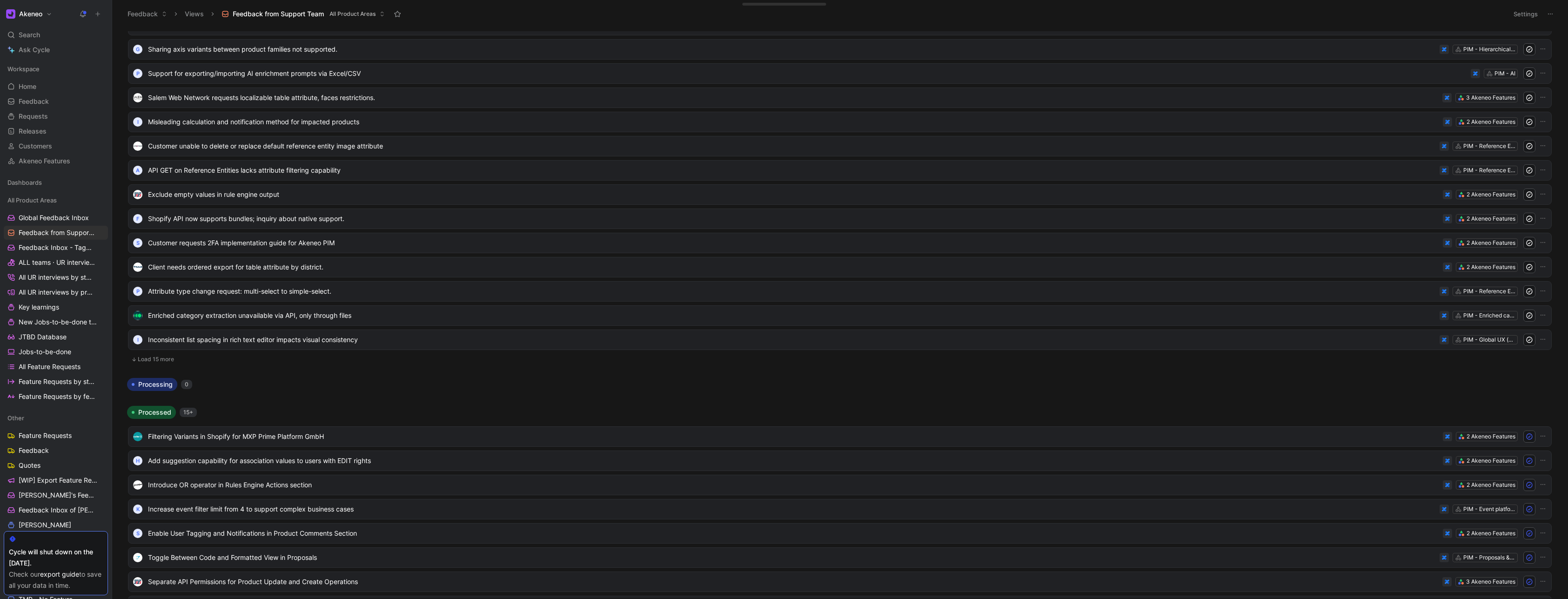
scroll to position [6255, 0]
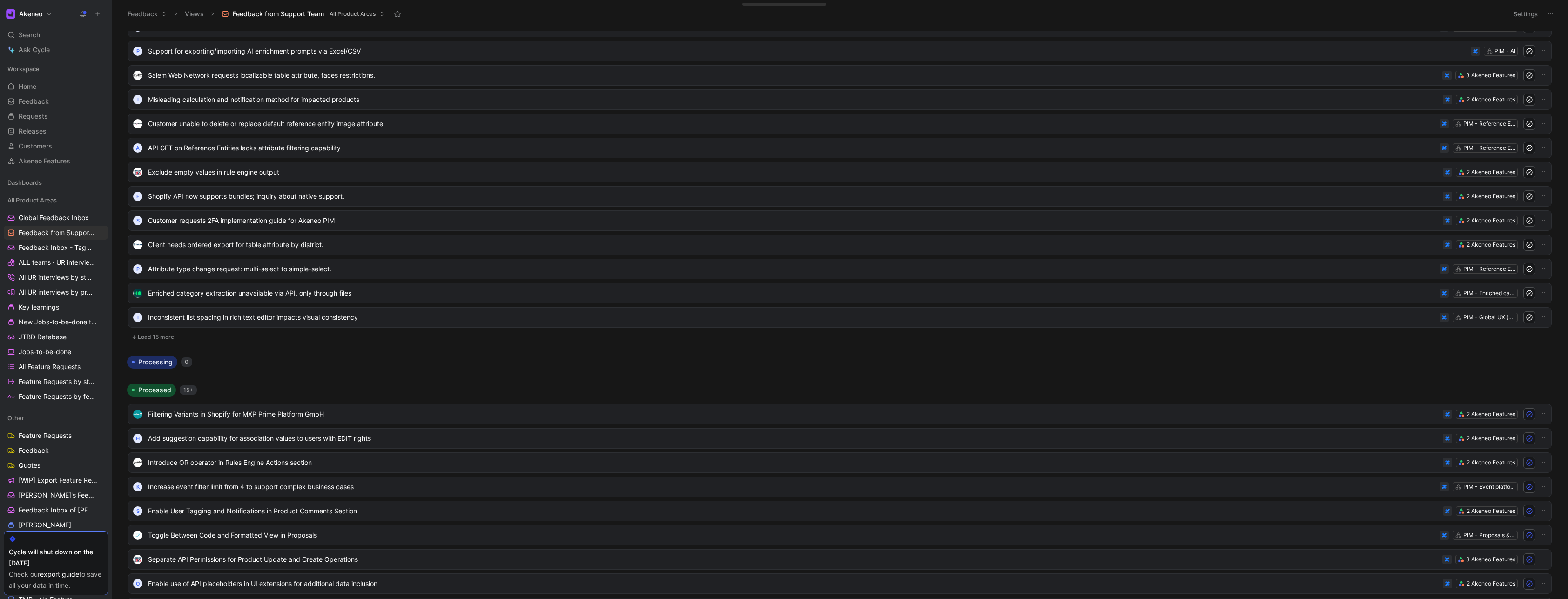
click at [164, 338] on button "Load 15 more" at bounding box center [839, 337] width 1424 height 11
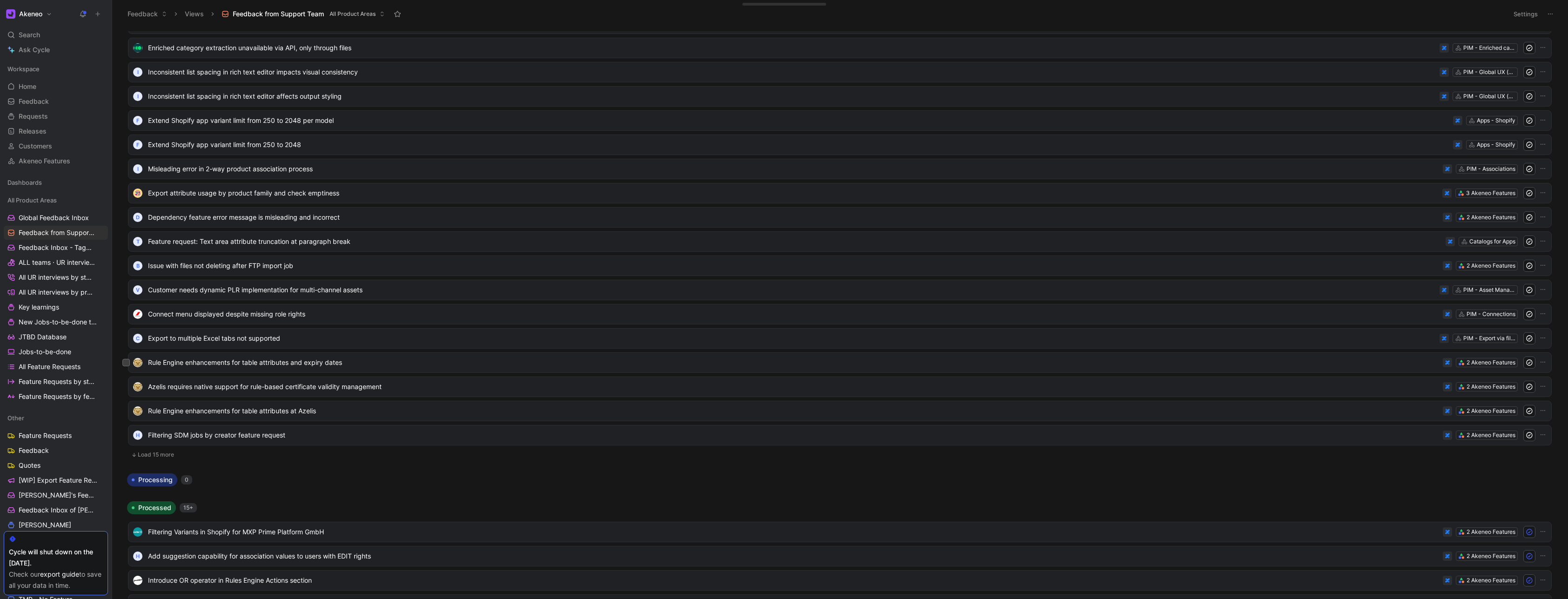
scroll to position [6535, 0]
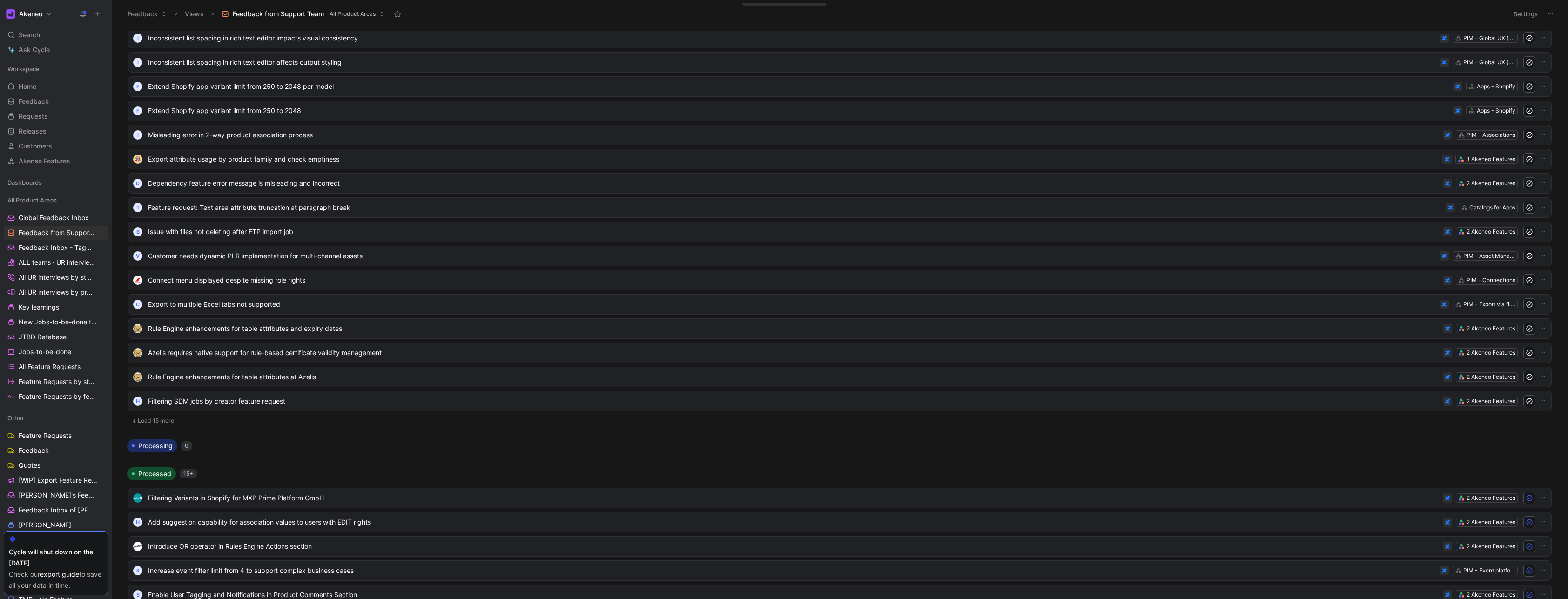
click at [162, 418] on button "Load 15 more" at bounding box center [839, 421] width 1424 height 11
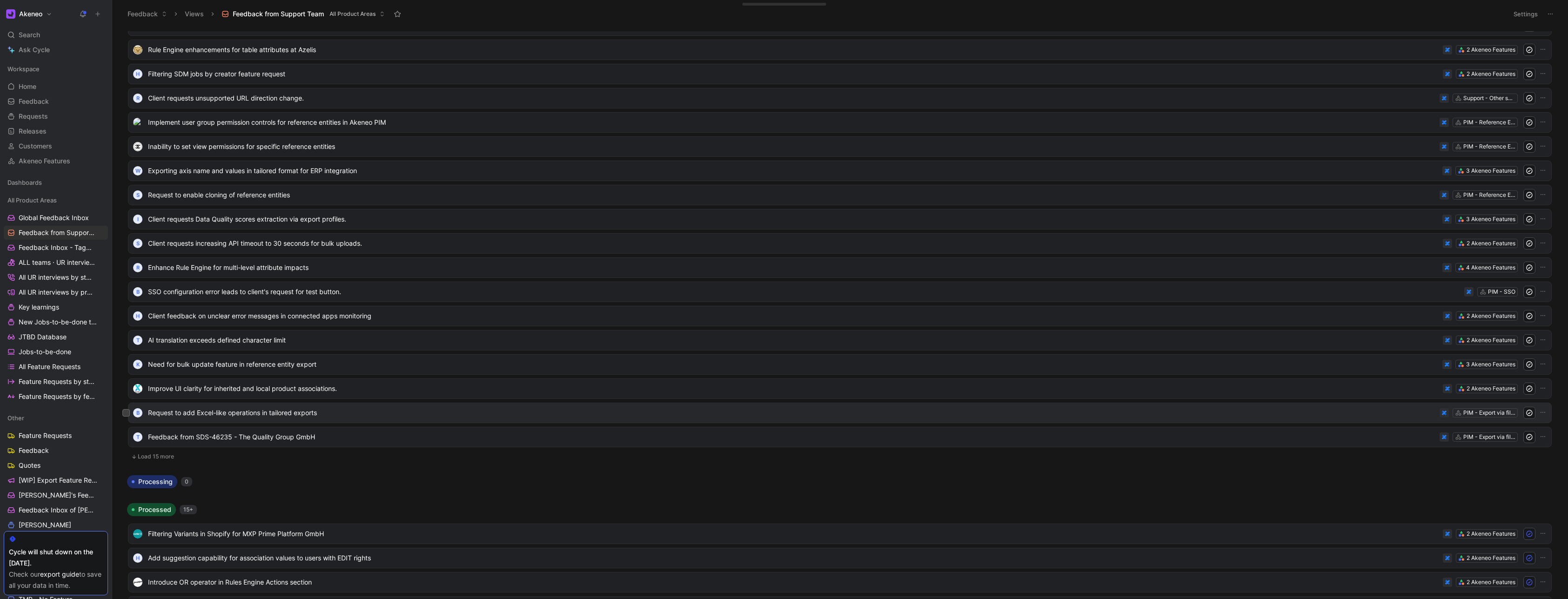
scroll to position [6870, 0]
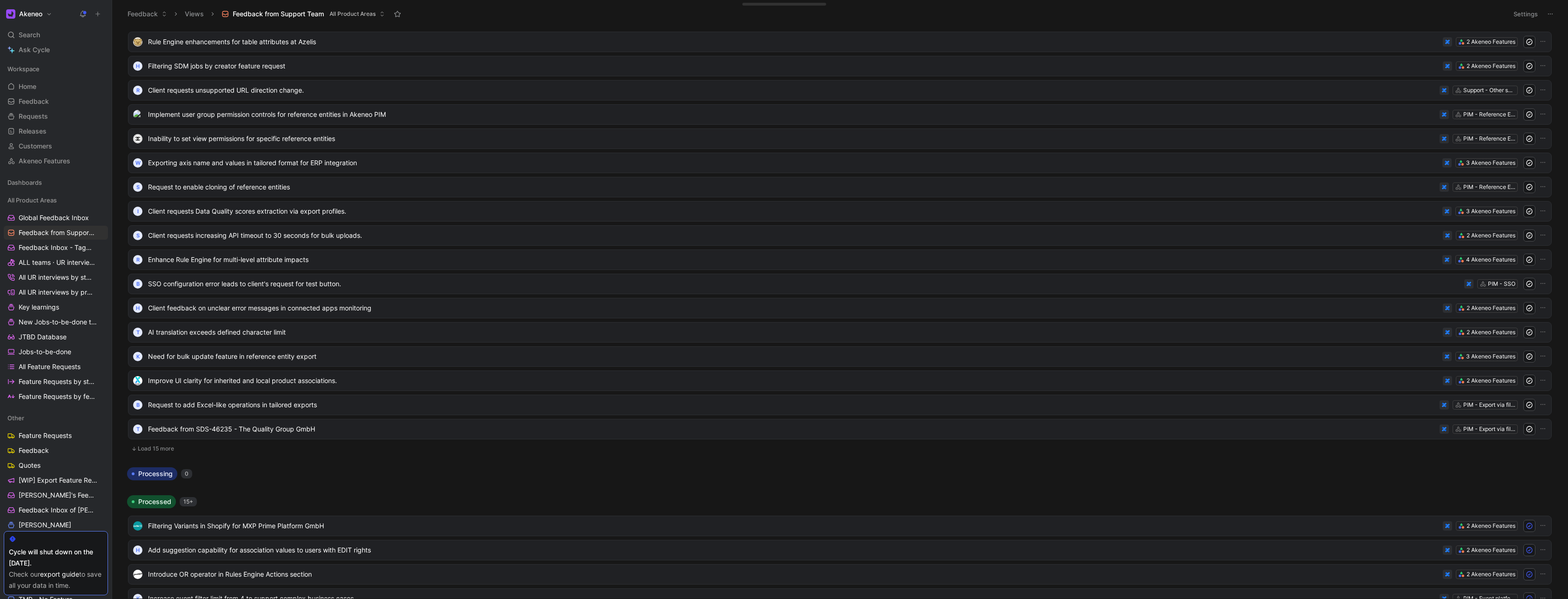
click at [164, 449] on button "Load 15 more" at bounding box center [839, 449] width 1424 height 11
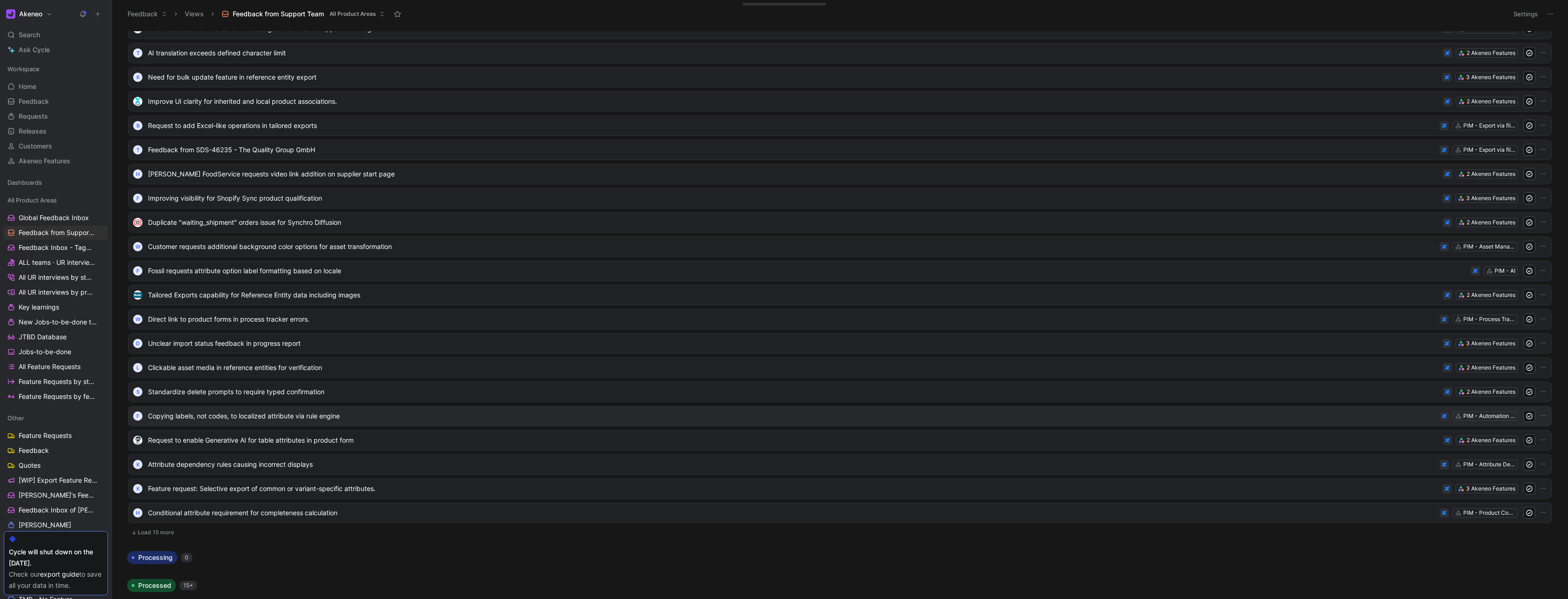
scroll to position [7317, 0]
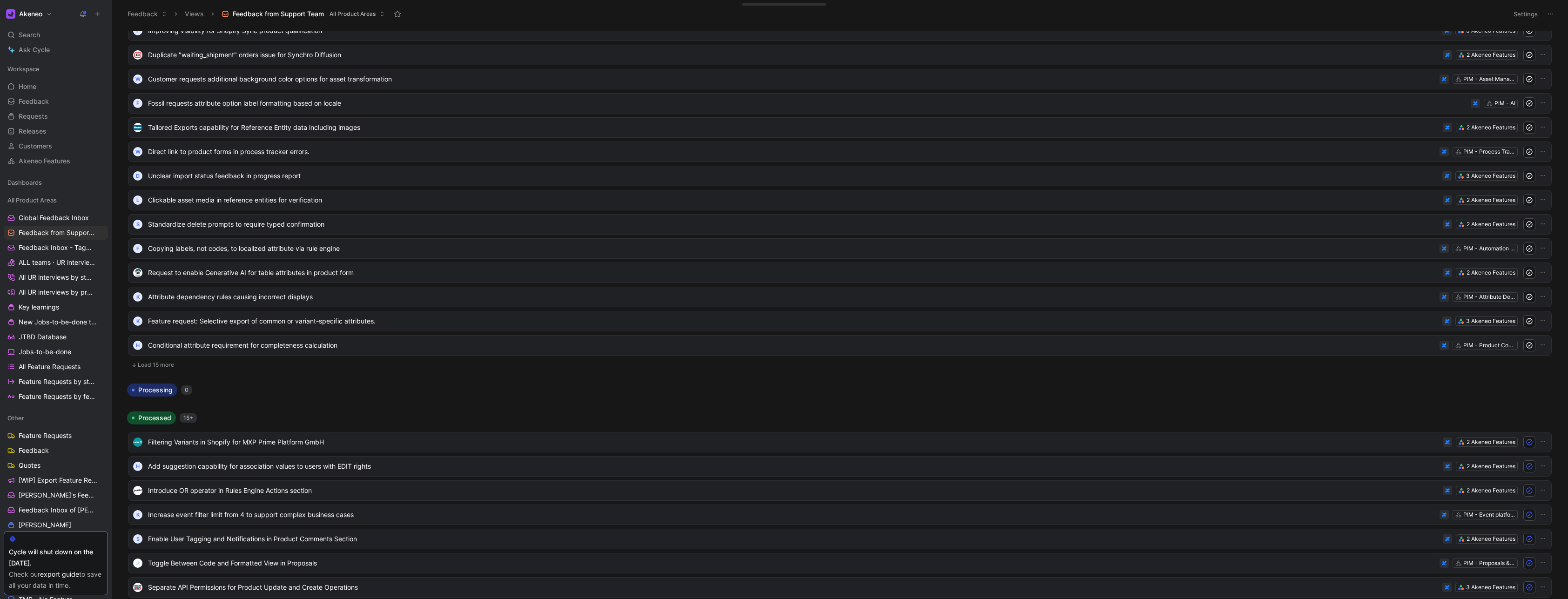
click at [163, 363] on button "Load 15 more" at bounding box center [839, 365] width 1424 height 11
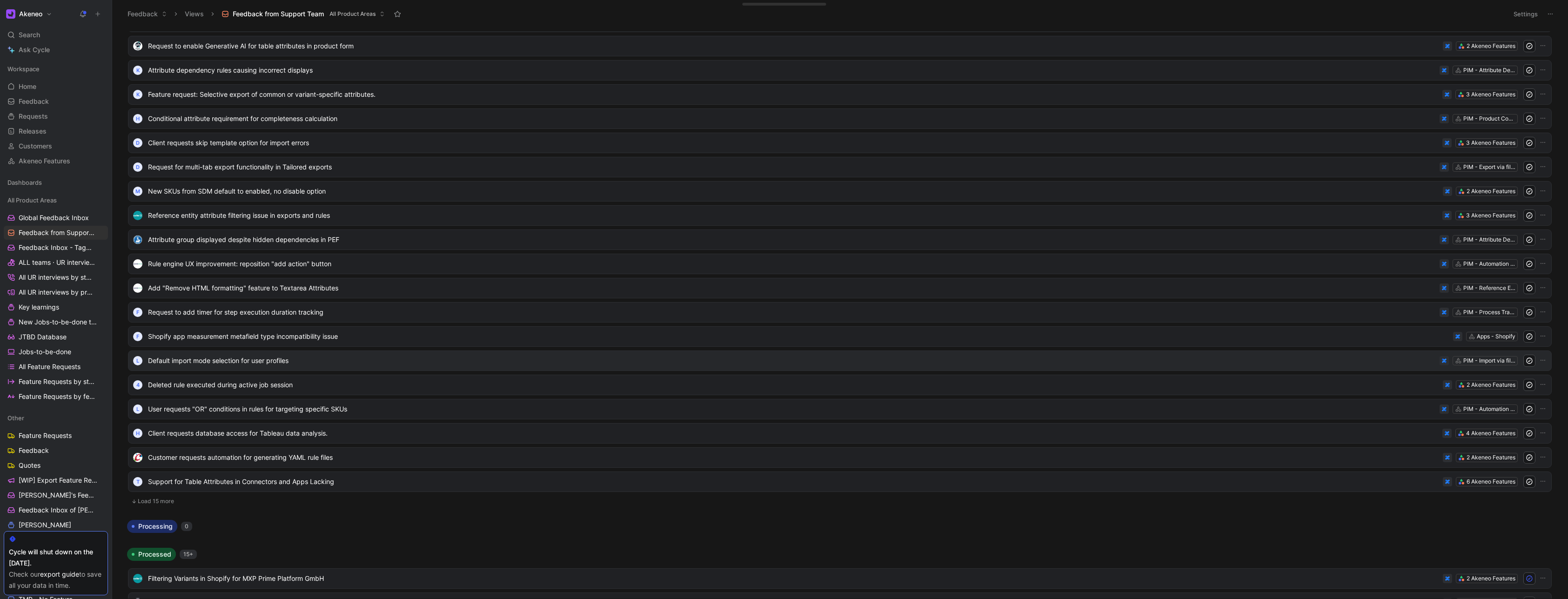
scroll to position [7708, 0]
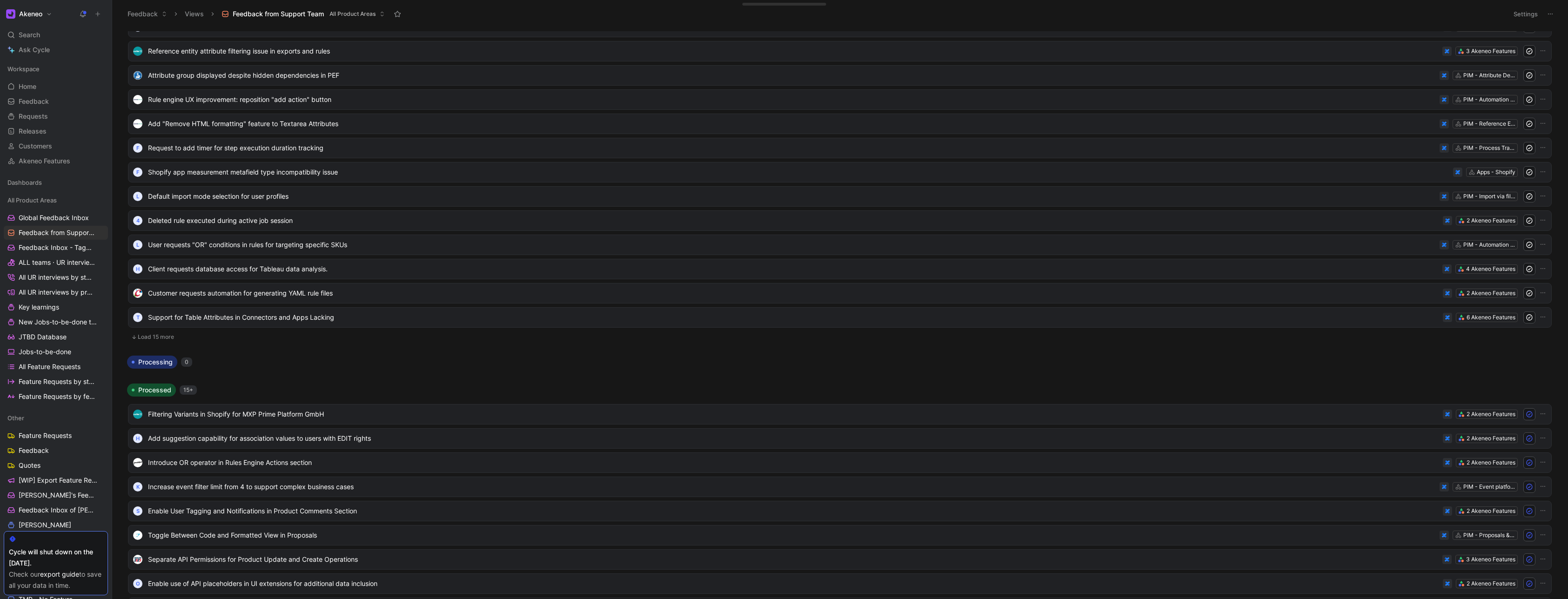
click at [162, 337] on button "Load 15 more" at bounding box center [839, 337] width 1424 height 11
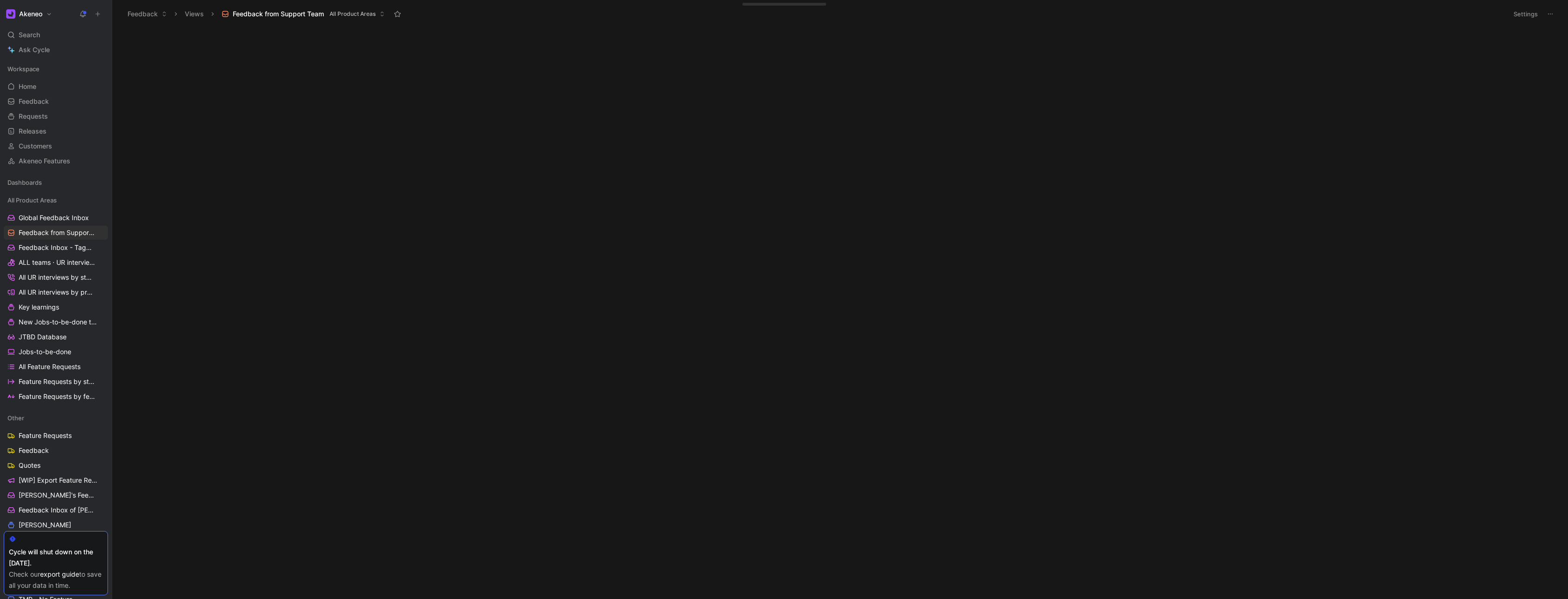
scroll to position [0, 0]
